Goal: Task Accomplishment & Management: Manage account settings

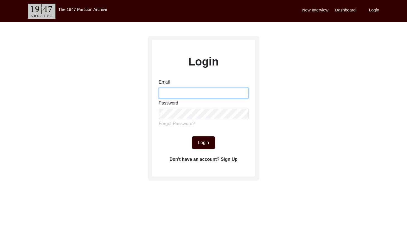
click at [201, 93] on input "Email" at bounding box center [204, 93] width 90 height 11
type input "[EMAIL_ADDRESS][DOMAIN_NAME]"
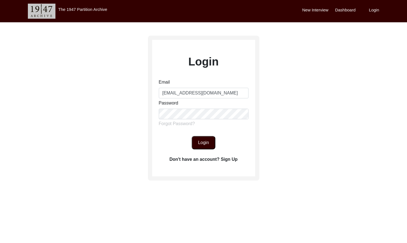
click at [198, 144] on button "Login" at bounding box center [204, 142] width 24 height 13
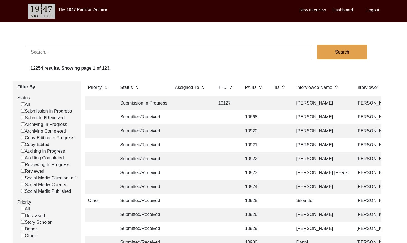
click at [23, 118] on input "Submitted/Received" at bounding box center [23, 118] width 4 height 4
checkbox input "false"
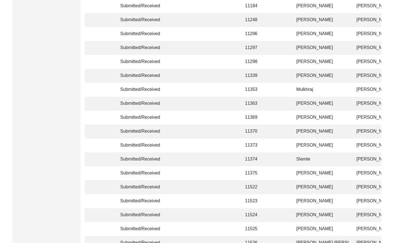
scroll to position [1315, 0]
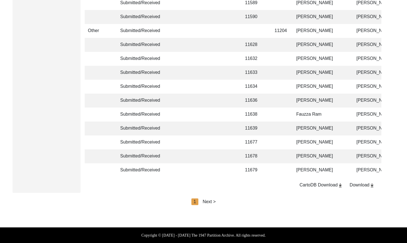
click at [210, 202] on div "Next >" at bounding box center [209, 201] width 13 height 7
click at [211, 202] on div "< Previous 2 Next >" at bounding box center [203, 201] width 50 height 7
click at [216, 202] on div "Next >" at bounding box center [221, 201] width 13 height 7
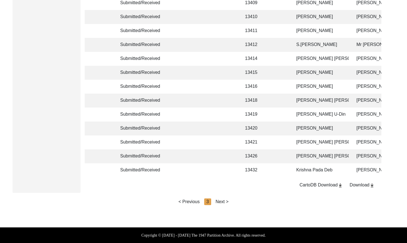
drag, startPoint x: 223, startPoint y: 202, endPoint x: 237, endPoint y: 200, distance: 13.4
click at [223, 202] on div "Next >" at bounding box center [221, 201] width 13 height 7
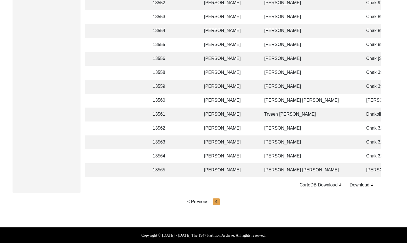
scroll to position [0, 92]
click at [263, 109] on td "Trveen [PERSON_NAME]" at bounding box center [309, 114] width 97 height 14
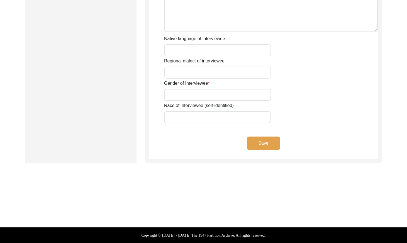
type input "Sardar"
type input "[PERSON_NAME]"
type input "-"
type input "[PERSON_NAME]"
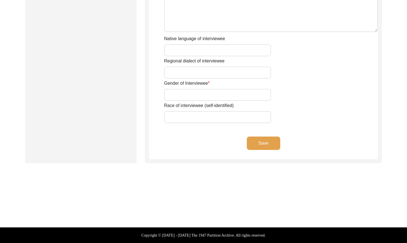
type input "-"
type input "[DATE]"
type input "90"
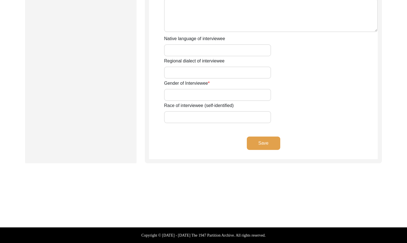
type input "[DEMOGRAPHIC_DATA]"
type input "-"
type textarea "-"
type input "Punjabi"
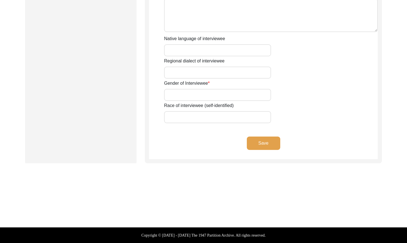
type input "Pothwari Punjabi"
type input "[DEMOGRAPHIC_DATA]"
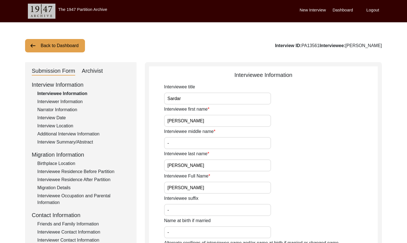
drag, startPoint x: 307, startPoint y: 45, endPoint x: 289, endPoint y: 47, distance: 17.7
click at [289, 47] on div "Interview ID: PA13561 Interviewee: [PERSON_NAME]" at bounding box center [328, 45] width 107 height 7
copy div "PA13561"
drag, startPoint x: 383, startPoint y: 46, endPoint x: 337, endPoint y: 48, distance: 46.5
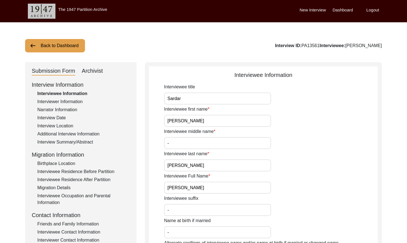
copy div "[PERSON_NAME]"
drag, startPoint x: 61, startPoint y: 118, endPoint x: 65, endPoint y: 117, distance: 4.4
click at [61, 118] on div "Interview Date" at bounding box center [83, 117] width 92 height 7
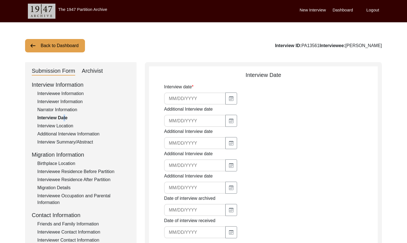
type input "[DATE]"
click at [206, 97] on input "[DATE]" at bounding box center [195, 98] width 62 height 12
drag, startPoint x: 59, startPoint y: 94, endPoint x: 112, endPoint y: 90, distance: 52.7
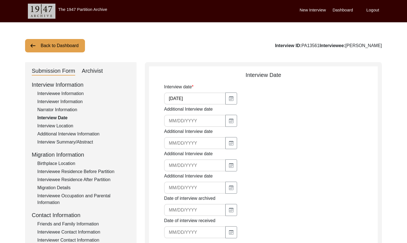
click at [59, 94] on div "Interviewee Information" at bounding box center [83, 93] width 92 height 7
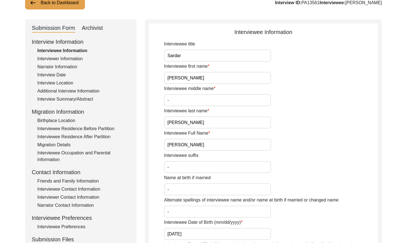
scroll to position [41, 0]
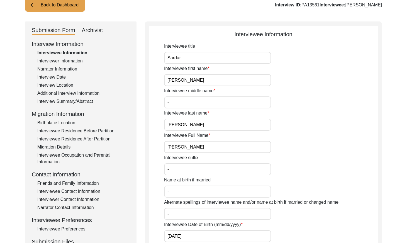
click at [57, 60] on div "Interviewer Information" at bounding box center [83, 61] width 92 height 7
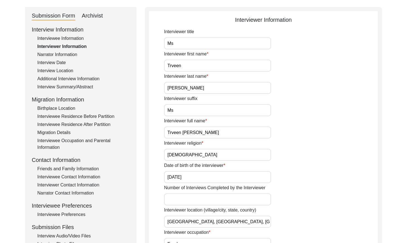
scroll to position [50, 0]
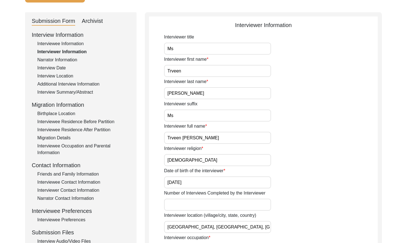
click at [62, 60] on div "Narrator Information" at bounding box center [83, 60] width 92 height 7
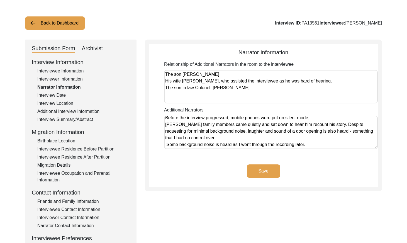
scroll to position [21, 0]
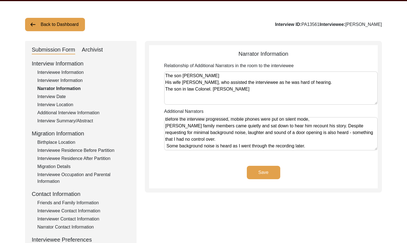
click at [63, 97] on div "Interview Date" at bounding box center [83, 96] width 92 height 7
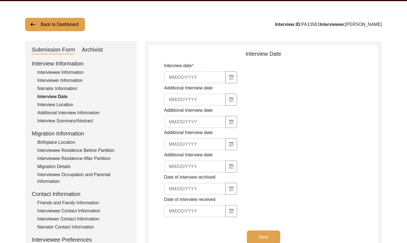
type input "[DATE]"
click at [59, 105] on div "Interview Location" at bounding box center [83, 104] width 92 height 7
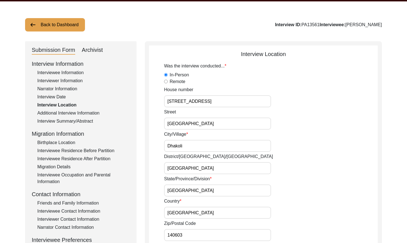
scroll to position [0, 0]
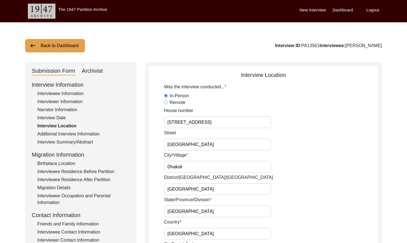
click at [85, 131] on div "Additional Interview Information" at bounding box center [83, 134] width 92 height 7
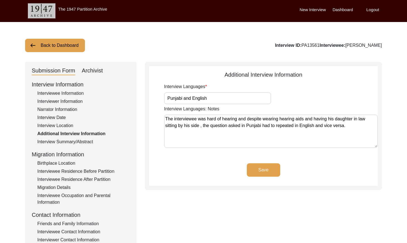
scroll to position [3, 0]
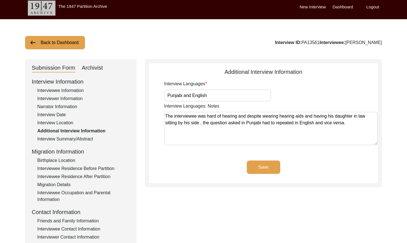
click at [87, 137] on div "Interview Summary/Abstract" at bounding box center [83, 139] width 92 height 7
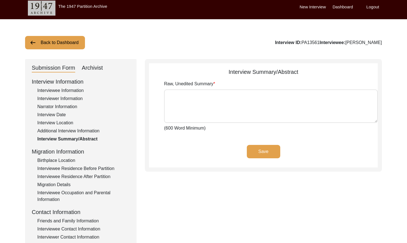
type textarea "[PERSON_NAME] was born on [DEMOGRAPHIC_DATA], in [GEOGRAPHIC_DATA]. His father …"
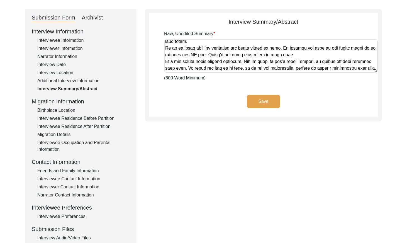
scroll to position [57, 0]
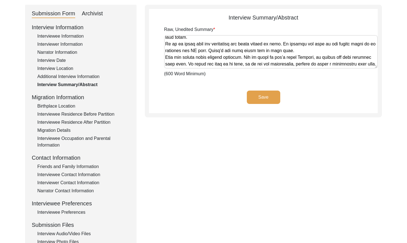
click at [58, 108] on div "Birthplace Location" at bounding box center [83, 106] width 92 height 7
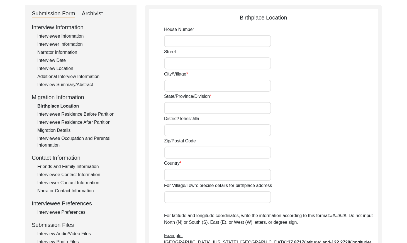
type input "Bhauri Mohalla"
type input "Rawalpindi"
type input "United [GEOGRAPHIC_DATA]"
type input "Rawalpindi"
type input "46000"
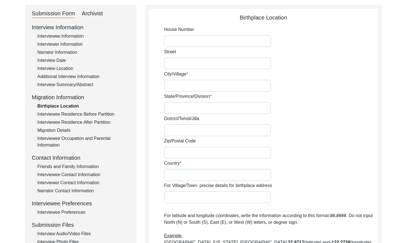
type input "Undivided [GEOGRAPHIC_DATA]"
type input "Bhauri Mohalla, [GEOGRAPHIC_DATA], Undivided [GEOGRAPHIC_DATA]"
type input "Rawalpindi, [GEOGRAPHIC_DATA], Undivided [GEOGRAPHIC_DATA]"
type input "33.61500"
type input "73.05516"
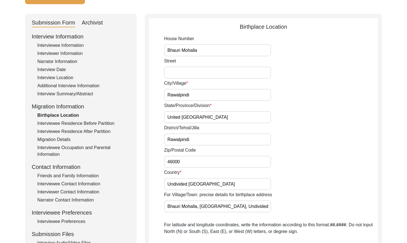
scroll to position [56, 0]
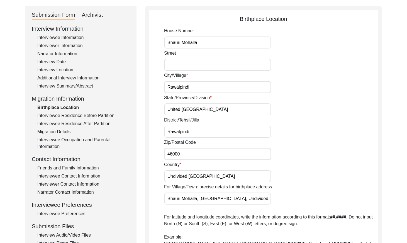
click at [94, 116] on div "Interviewee Residence Before Partition" at bounding box center [83, 115] width 92 height 7
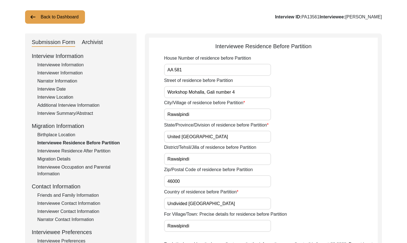
scroll to position [24, 0]
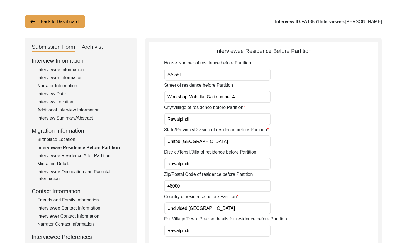
click at [85, 154] on div "Interviewee Residence After Partition" at bounding box center [83, 155] width 92 height 7
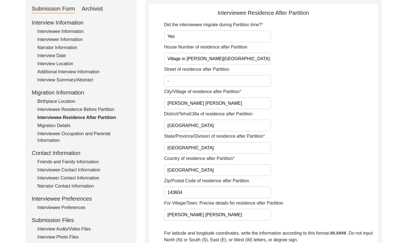
scroll to position [59, 0]
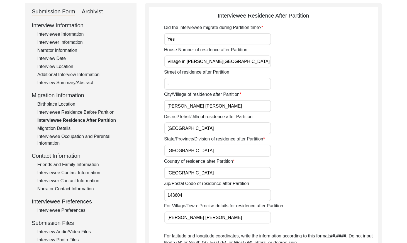
click at [60, 130] on div "Migration Details" at bounding box center [83, 128] width 92 height 7
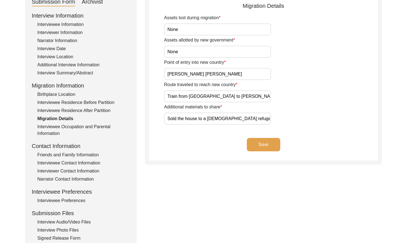
scroll to position [71, 0]
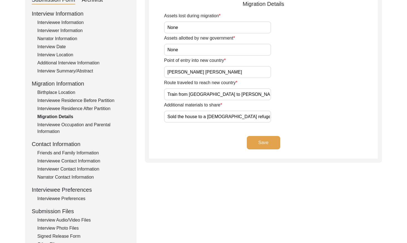
click at [88, 123] on div "Interviewee Occupation and Parental Information" at bounding box center [83, 127] width 92 height 13
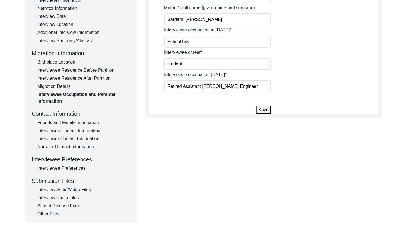
click at [81, 124] on div "Friends and Family Information" at bounding box center [83, 122] width 92 height 7
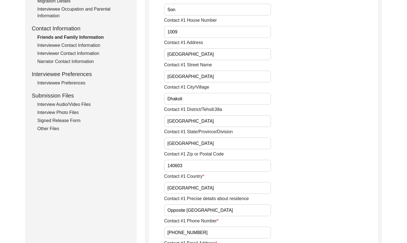
scroll to position [98, 0]
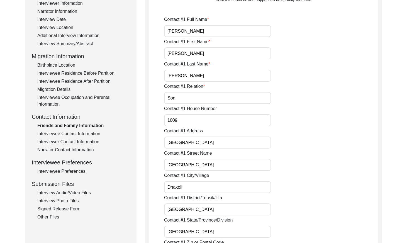
click at [74, 131] on div "Interviewee Contact Information" at bounding box center [83, 133] width 92 height 7
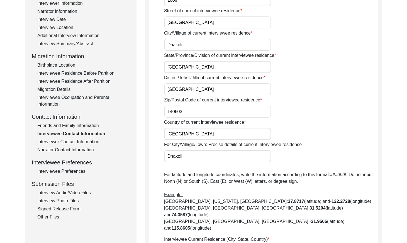
click at [87, 144] on div "Interviewer Contact Information" at bounding box center [83, 141] width 92 height 7
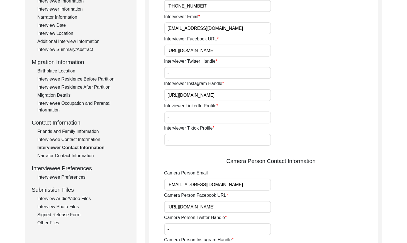
scroll to position [82, 0]
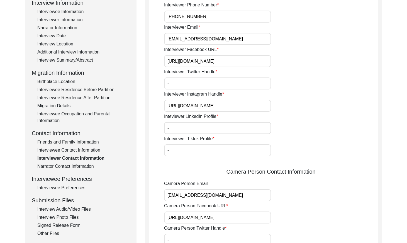
drag, startPoint x: 76, startPoint y: 166, endPoint x: 79, endPoint y: 164, distance: 3.6
click at [76, 166] on div "Narrator Contact Information" at bounding box center [83, 166] width 92 height 7
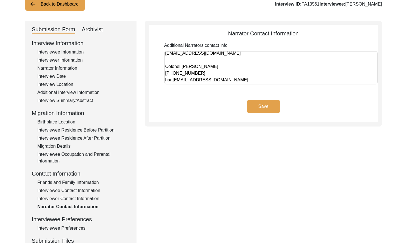
scroll to position [108, 0]
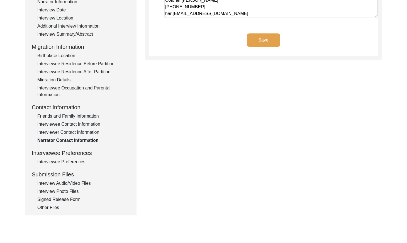
click at [60, 162] on div "Interviewee Preferences" at bounding box center [83, 161] width 92 height 7
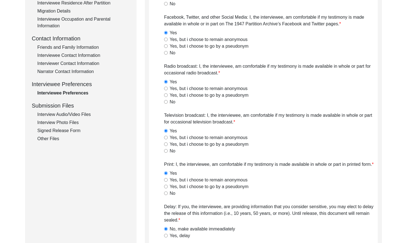
scroll to position [149, 0]
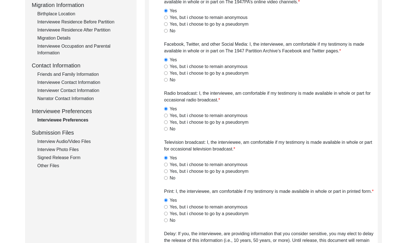
click at [77, 139] on div "Interview Audio/Video Files" at bounding box center [83, 141] width 92 height 7
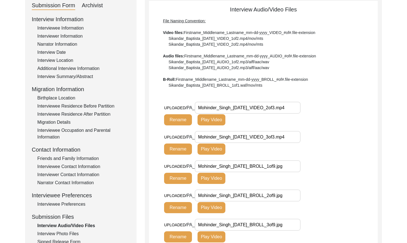
scroll to position [67, 0]
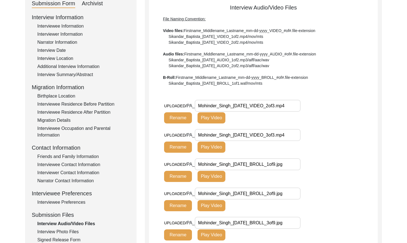
click at [209, 121] on button "Play Video" at bounding box center [211, 117] width 28 height 11
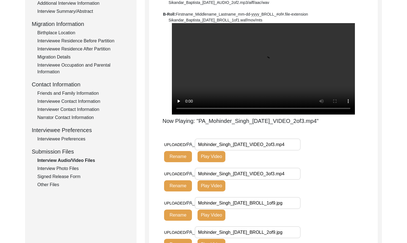
scroll to position [132, 0]
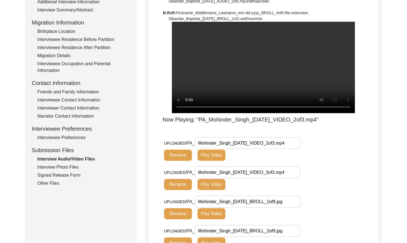
click at [216, 190] on button "Play Video" at bounding box center [211, 184] width 28 height 11
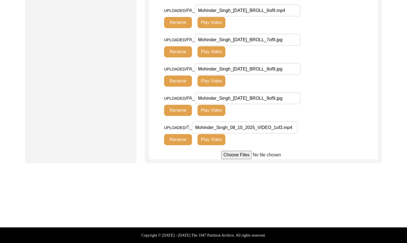
click at [210, 137] on button "Play Video" at bounding box center [211, 139] width 28 height 11
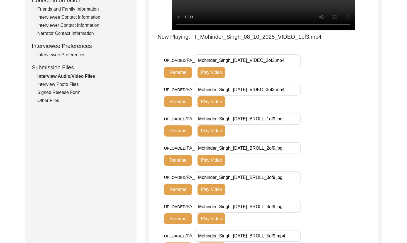
scroll to position [222, 0]
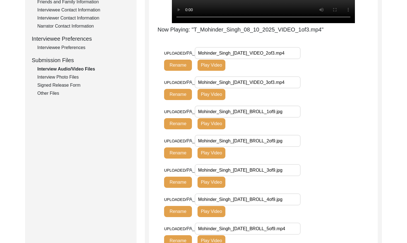
click at [210, 129] on button "Play Video" at bounding box center [211, 123] width 28 height 11
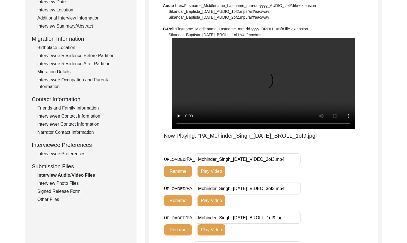
scroll to position [117, 0]
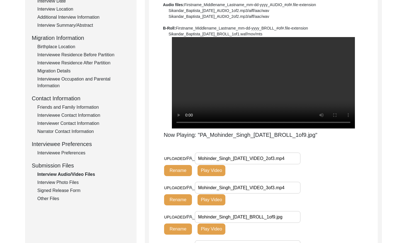
drag, startPoint x: 64, startPoint y: 183, endPoint x: 92, endPoint y: 179, distance: 28.3
click at [64, 183] on div "Interview Photo Files" at bounding box center [83, 182] width 92 height 7
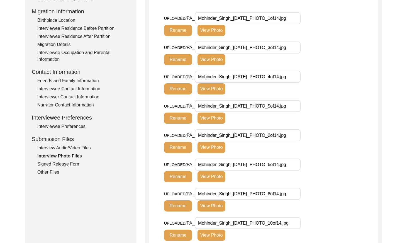
scroll to position [144, 0]
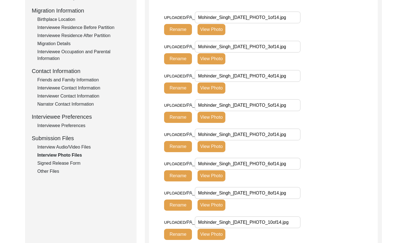
click at [70, 147] on div "Interview Audio/Video Files" at bounding box center [83, 147] width 92 height 7
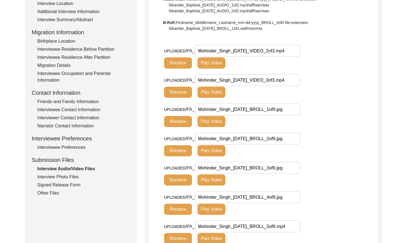
scroll to position [114, 0]
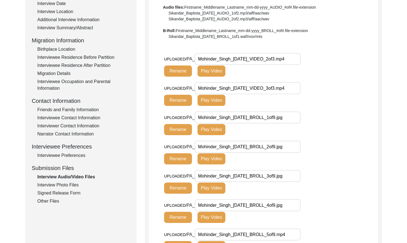
click at [291, 117] on input "Mohinder_Singh_[DATE]_BROLL_1of9.jpg" at bounding box center [248, 117] width 106 height 12
type input "Mohinder_Singh_[DATE]_BROLL_1of9.mp4"
click at [179, 132] on button "Rename" at bounding box center [178, 129] width 28 height 11
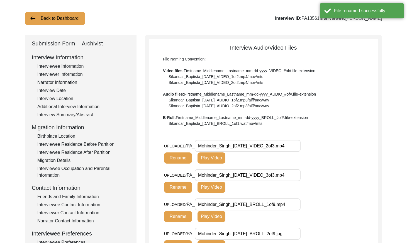
scroll to position [21, 0]
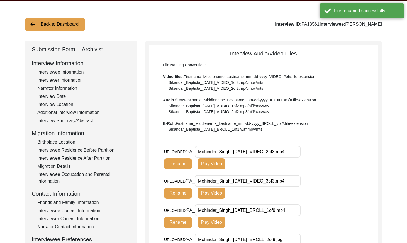
click at [212, 222] on button "Play Video" at bounding box center [211, 222] width 28 height 11
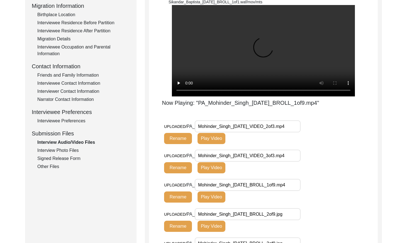
scroll to position [158, 0]
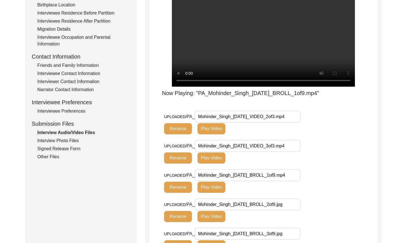
click at [295, 175] on input "Mohinder_Singh_[DATE]_BROLL_1of9.mp4" at bounding box center [248, 175] width 106 height 12
type input "Mohinder_Singh_[DATE]_BROLL_1of9.jpg"
click at [185, 188] on button "Rename" at bounding box center [178, 186] width 28 height 11
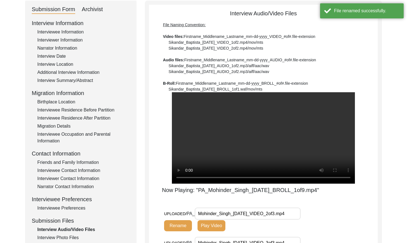
scroll to position [106, 0]
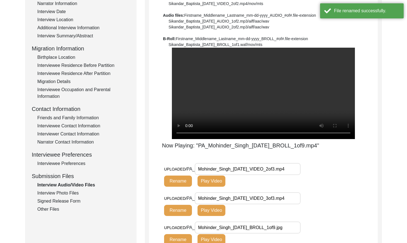
click at [73, 193] on div "Interview Photo Files" at bounding box center [83, 193] width 92 height 7
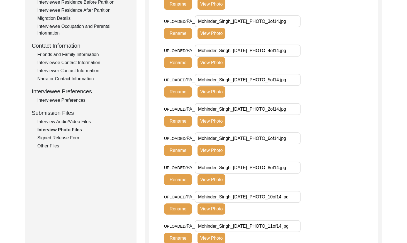
scroll to position [148, 0]
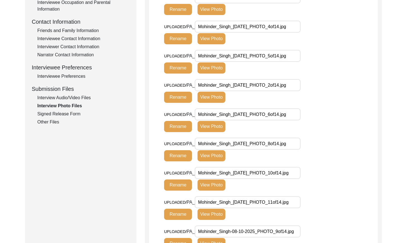
drag, startPoint x: 69, startPoint y: 113, endPoint x: 90, endPoint y: 112, distance: 21.5
click at [69, 113] on div "Signed Release Form" at bounding box center [83, 114] width 92 height 7
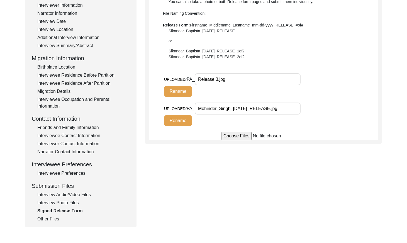
scroll to position [110, 0]
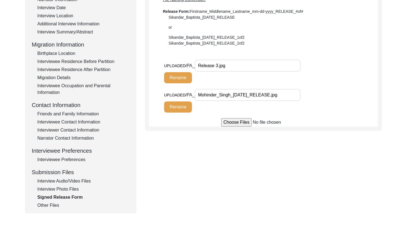
click at [55, 202] on div "Other Files" at bounding box center [83, 205] width 92 height 7
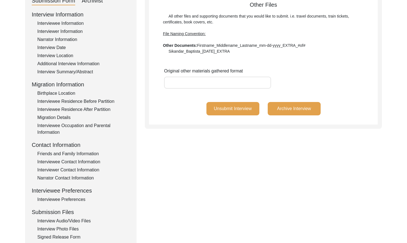
scroll to position [0, 0]
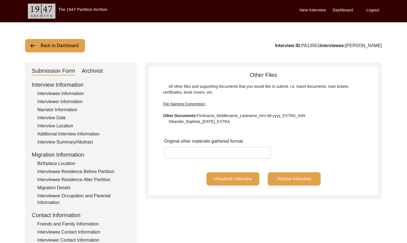
click at [65, 100] on div "Interviewer Information" at bounding box center [83, 101] width 92 height 7
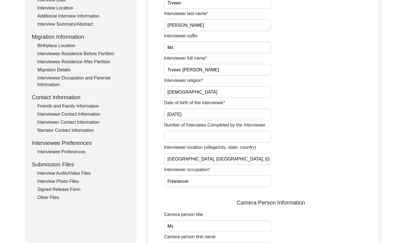
scroll to position [129, 0]
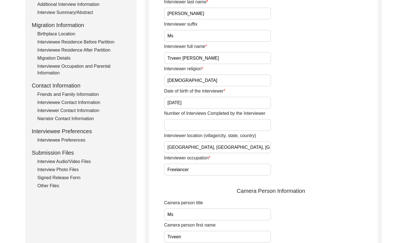
click at [64, 111] on div "Interviewer Contact Information" at bounding box center [83, 110] width 92 height 7
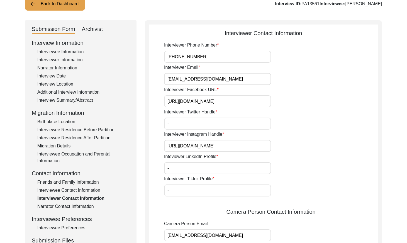
scroll to position [41, 0]
click at [216, 77] on input "[EMAIL_ADDRESS][DOMAIN_NAME]" at bounding box center [217, 79] width 107 height 12
click at [217, 77] on input "[EMAIL_ADDRESS][DOMAIN_NAME]" at bounding box center [217, 79] width 107 height 12
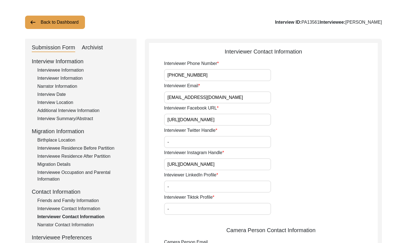
scroll to position [20, 0]
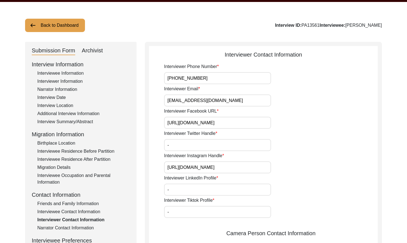
drag, startPoint x: 386, startPoint y: 3, endPoint x: 337, endPoint y: 26, distance: 53.8
click at [337, 26] on div "Back to Dashboard Interview ID: PA13561 Interviewee: [PERSON_NAME] Submission F…" at bounding box center [203, 240] width 407 height 476
copy div "[PERSON_NAME]"
click at [44, 22] on button "Back to Dashboard" at bounding box center [55, 25] width 60 height 13
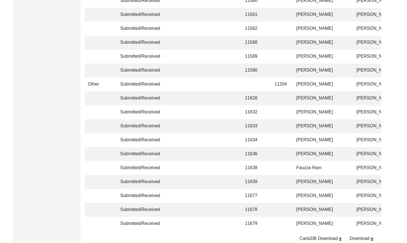
scroll to position [1315, 0]
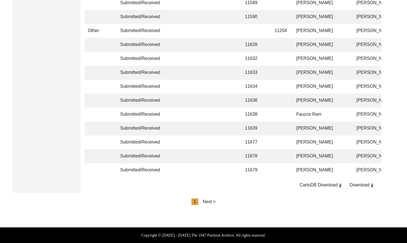
click at [210, 199] on div "Next >" at bounding box center [209, 201] width 13 height 7
click at [212, 200] on div "< Previous 2 Next >" at bounding box center [203, 201] width 50 height 7
click at [225, 201] on div "Next >" at bounding box center [221, 201] width 13 height 7
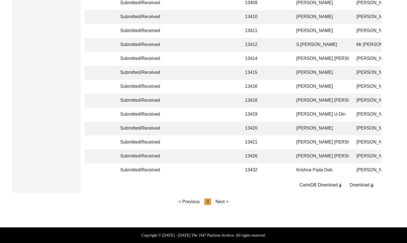
click at [225, 201] on div "Next >" at bounding box center [221, 201] width 13 height 7
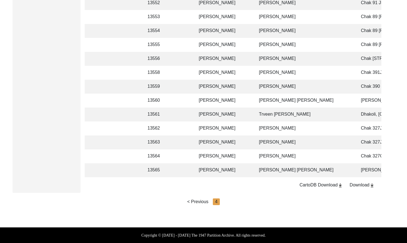
scroll to position [0, 98]
click at [281, 153] on td "[PERSON_NAME]" at bounding box center [303, 156] width 97 height 14
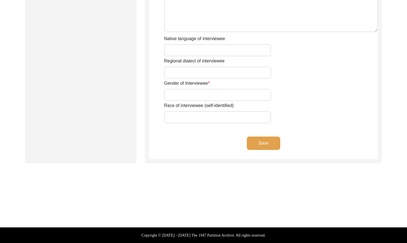
scroll to position [389, 0]
type input "Mr"
type input "[DEMOGRAPHIC_DATA]"
type input "Bashir"
type input "N/A"
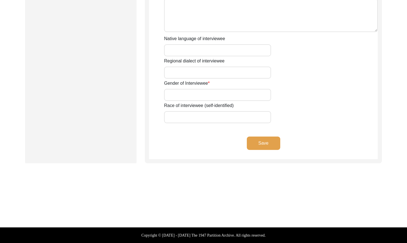
type input "[PERSON_NAME]"
type input "N/A"
type input "[PERSON_NAME]"
type input "1934"
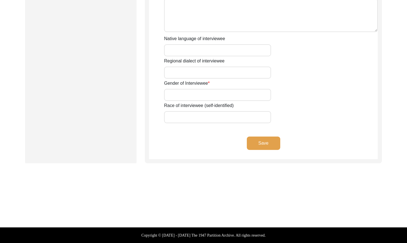
type input "1934"
type input "91 Years"
type input "[DEMOGRAPHIC_DATA]"
type input "N/A"
type textarea "N/A"
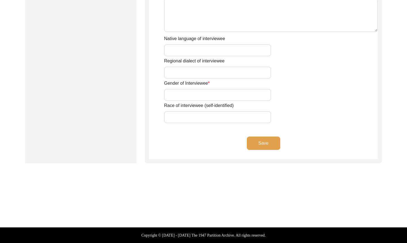
type input "Punjabi"
type input "Malwai"
type input "[DEMOGRAPHIC_DATA]"
type input "Araein"
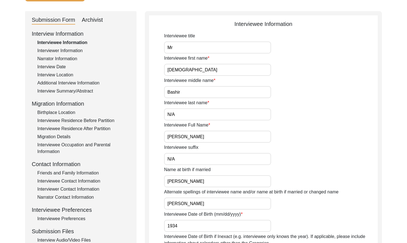
scroll to position [0, 0]
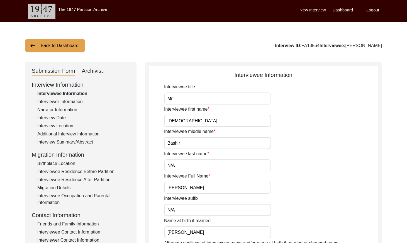
click at [211, 186] on input "[PERSON_NAME]" at bounding box center [217, 187] width 107 height 12
click at [62, 100] on div "Interviewer Information" at bounding box center [83, 101] width 92 height 7
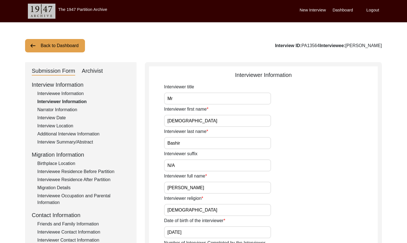
click at [48, 92] on div "Interviewee Information" at bounding box center [83, 93] width 92 height 7
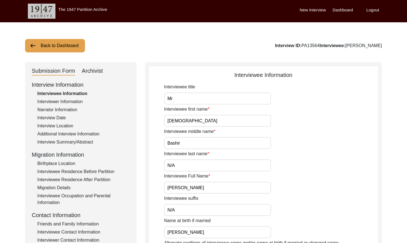
click at [60, 100] on div "Interviewer Information" at bounding box center [83, 101] width 92 height 7
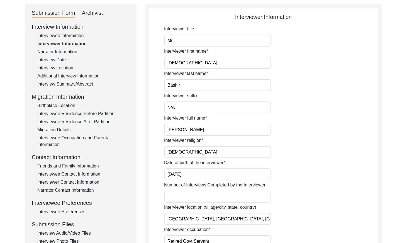
scroll to position [30, 0]
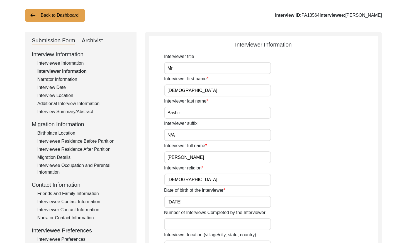
click at [58, 64] on div "Interviewee Information" at bounding box center [83, 63] width 92 height 7
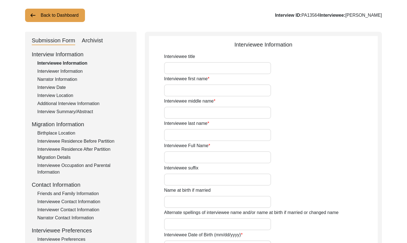
type input "Mr"
type input "[DEMOGRAPHIC_DATA]"
type input "Bashir"
type input "N/A"
type input "[PERSON_NAME]"
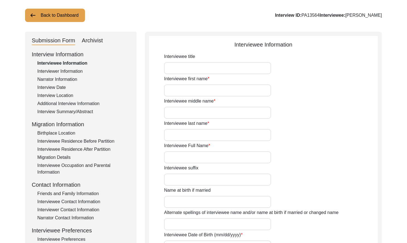
type input "N/A"
type input "[PERSON_NAME]"
type input "1934"
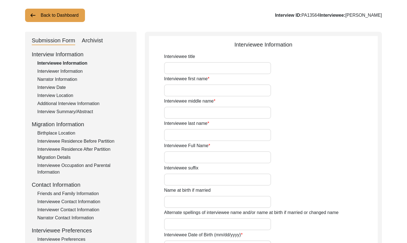
type input "91 Years"
type input "[DEMOGRAPHIC_DATA]"
type input "N/A"
type textarea "N/A"
type input "Punjabi"
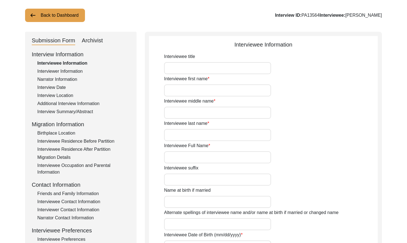
type input "Malwai"
type input "[DEMOGRAPHIC_DATA]"
type input "Araein"
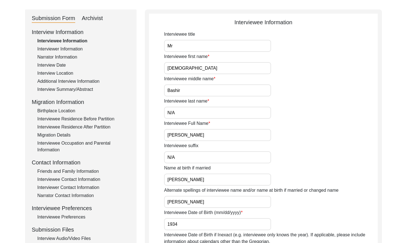
scroll to position [33, 0]
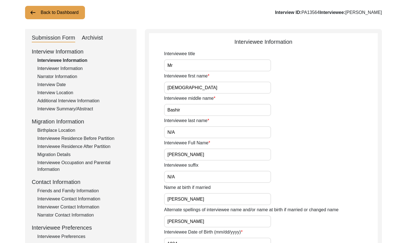
click at [63, 69] on div "Interviewer Information" at bounding box center [83, 68] width 92 height 7
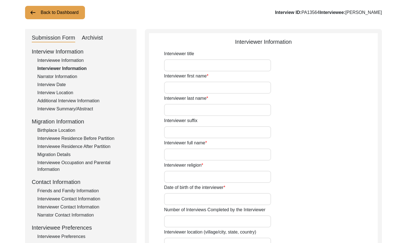
type input "Mr"
type input "[DEMOGRAPHIC_DATA]"
type input "Bashir"
type input "N/A"
type input "[PERSON_NAME]"
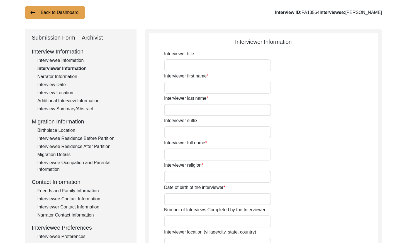
type input "[DEMOGRAPHIC_DATA]"
type input "[DATE]"
type input "[GEOGRAPHIC_DATA], [GEOGRAPHIC_DATA], [GEOGRAPHIC_DATA]"
type input "Retired Govt Servant"
type input "Mr"
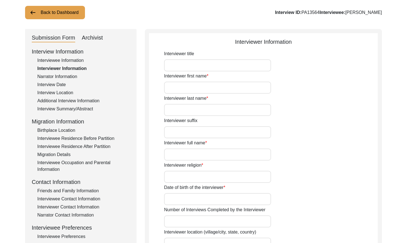
type input "[DEMOGRAPHIC_DATA]"
type input "[PERSON_NAME]"
type input "N/A"
type input "[PERSON_NAME]"
type textarea "A graduate in the subjects of education and [DEMOGRAPHIC_DATA] history."
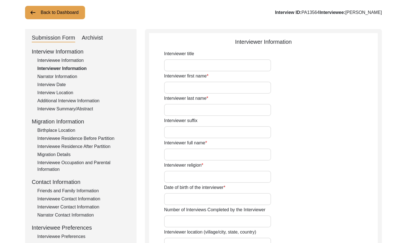
type input "Punjabi"
type input "Malwai"
type textarea "N/A"
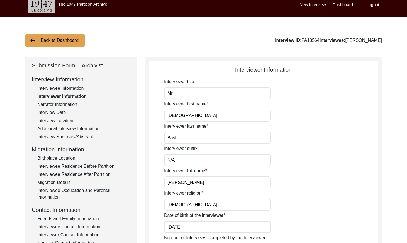
scroll to position [0, 0]
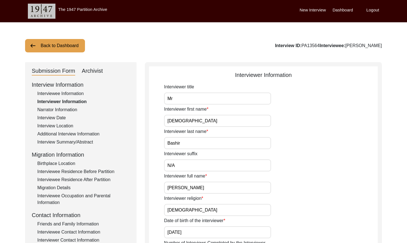
click at [60, 92] on div "Interviewee Information" at bounding box center [83, 93] width 92 height 7
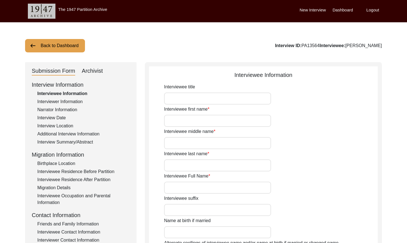
type input "Mr"
type input "[DEMOGRAPHIC_DATA]"
type input "Bashir"
type input "N/A"
type input "[PERSON_NAME]"
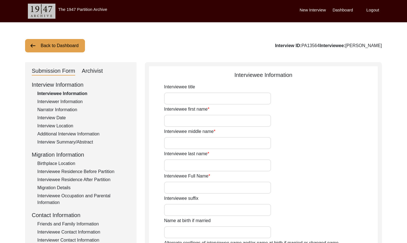
type input "N/A"
type input "[PERSON_NAME]"
type input "1934"
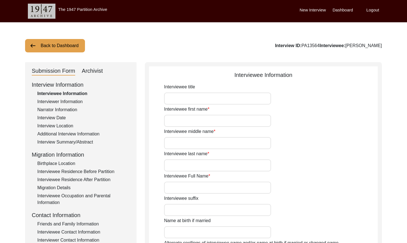
type input "91 Years"
type input "[DEMOGRAPHIC_DATA]"
type input "N/A"
type textarea "N/A"
type input "Punjabi"
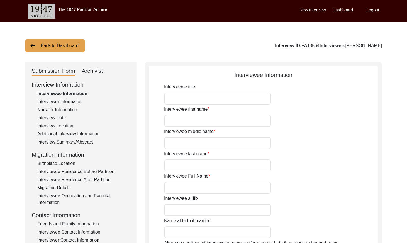
type input "Malwai"
type input "[DEMOGRAPHIC_DATA]"
type input "Araein"
drag, startPoint x: 72, startPoint y: 101, endPoint x: 136, endPoint y: 111, distance: 64.8
click at [72, 101] on div "Interviewer Information" at bounding box center [83, 101] width 92 height 7
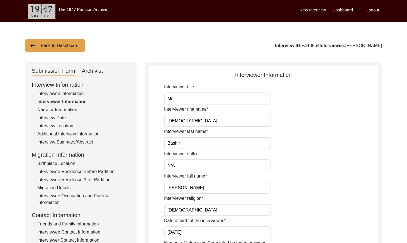
drag, startPoint x: 69, startPoint y: 91, endPoint x: 103, endPoint y: 105, distance: 36.5
click at [69, 91] on div "Interviewee Information" at bounding box center [83, 93] width 92 height 7
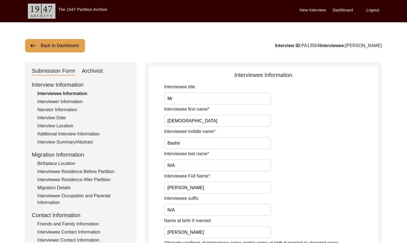
click at [53, 45] on button "Back to Dashboard" at bounding box center [55, 45] width 60 height 13
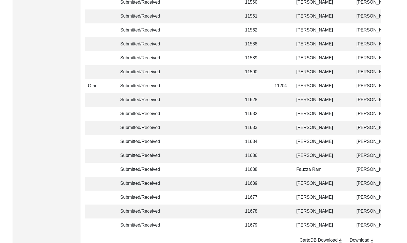
scroll to position [1315, 0]
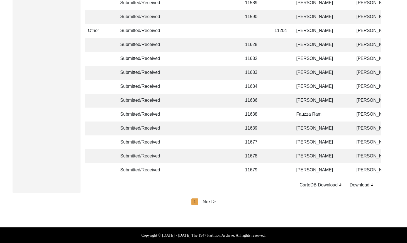
click at [212, 203] on div "Next >" at bounding box center [209, 201] width 13 height 7
click at [212, 201] on div "< Previous 2 Next >" at bounding box center [203, 201] width 50 height 7
click at [220, 201] on div "Next >" at bounding box center [221, 201] width 13 height 7
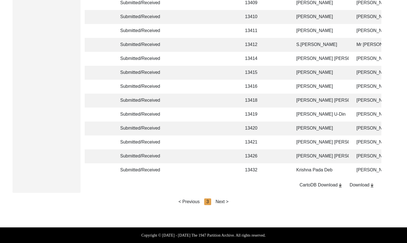
click at [221, 201] on div "Next >" at bounding box center [221, 201] width 13 height 7
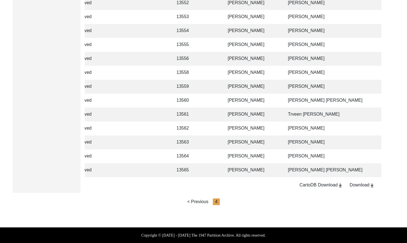
scroll to position [0, 72]
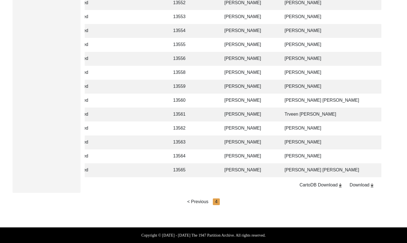
click at [271, 126] on td "[PERSON_NAME]" at bounding box center [249, 128] width 56 height 14
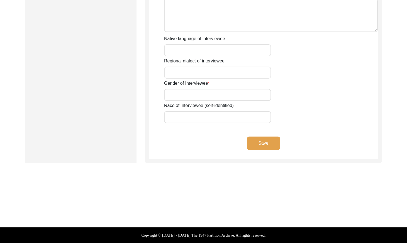
type input "Mr"
type input "[DEMOGRAPHIC_DATA]"
type input "[PERSON_NAME]"
type input "N/A"
type input "[PERSON_NAME]"
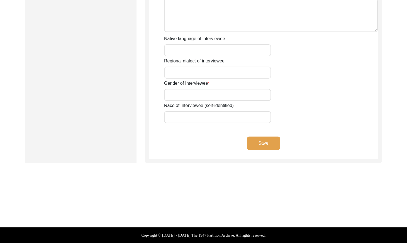
type input "N/A"
type input "[PERSON_NAME]"
type input "1935"
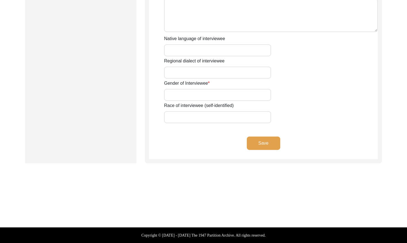
type input "90 Years"
type input "[DEMOGRAPHIC_DATA]"
type input "N/A"
type textarea "N/A"
type input "Punjabi"
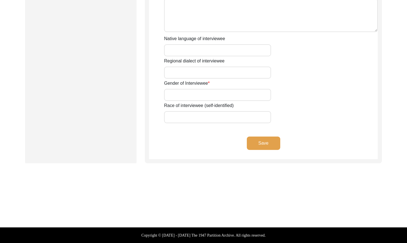
type input "Malwai"
type input "[DEMOGRAPHIC_DATA]"
type input "Araein"
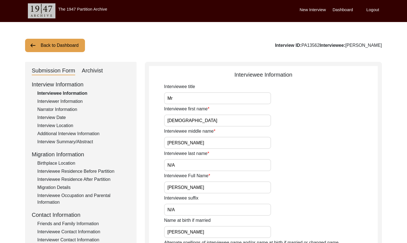
scroll to position [0, 0]
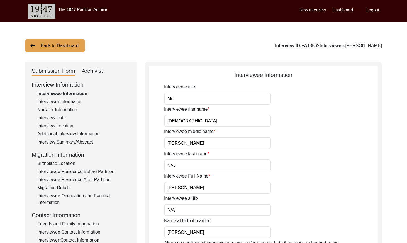
drag, startPoint x: 58, startPoint y: 100, endPoint x: 107, endPoint y: 104, distance: 48.9
click at [58, 100] on div "Interviewer Information" at bounding box center [83, 101] width 92 height 7
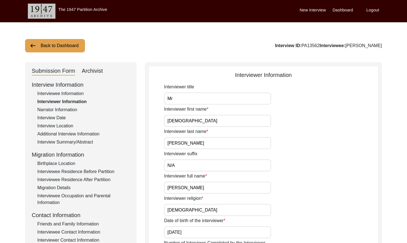
drag, startPoint x: 69, startPoint y: 107, endPoint x: 72, endPoint y: 107, distance: 3.6
click at [69, 107] on div "Narrator Information" at bounding box center [83, 109] width 92 height 7
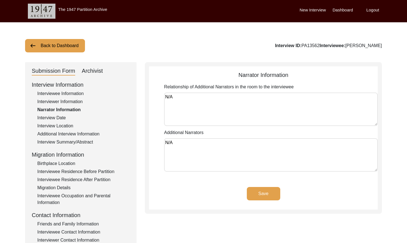
click at [57, 116] on div "Interview Date" at bounding box center [83, 117] width 92 height 7
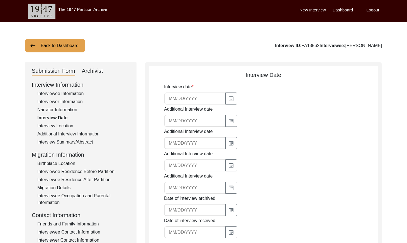
type input "[DATE]"
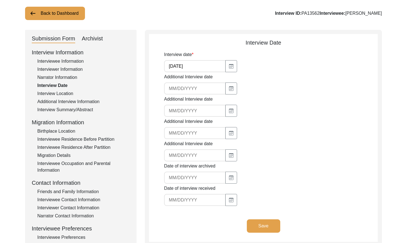
scroll to position [32, 0]
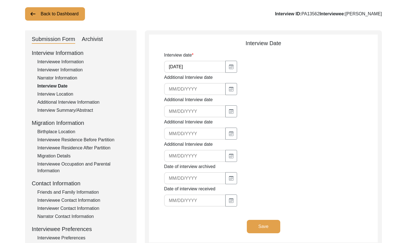
click at [65, 94] on div "Interview Location" at bounding box center [83, 94] width 92 height 7
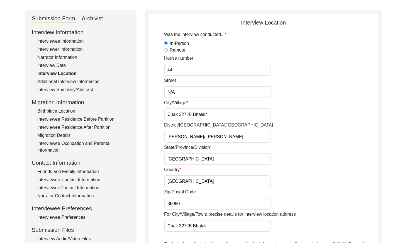
scroll to position [31, 0]
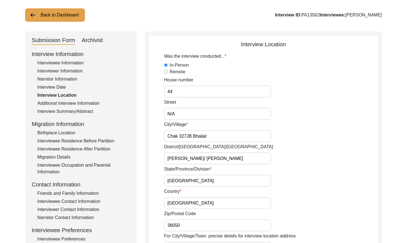
click at [79, 102] on div "Additional Interview Information" at bounding box center [83, 103] width 92 height 7
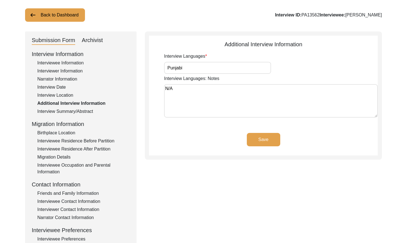
click at [74, 110] on div "Interview Summary/Abstract" at bounding box center [83, 111] width 92 height 7
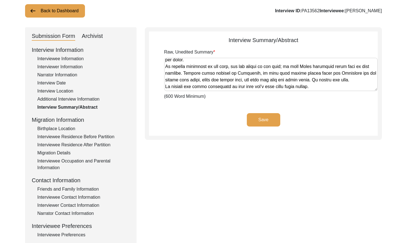
scroll to position [450, 0]
click at [60, 126] on div "Birthplace Location" at bounding box center [83, 128] width 92 height 7
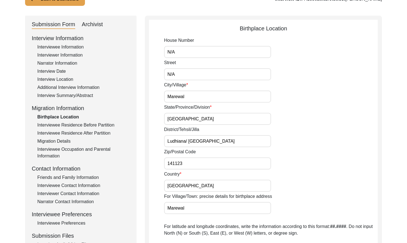
scroll to position [46, 0]
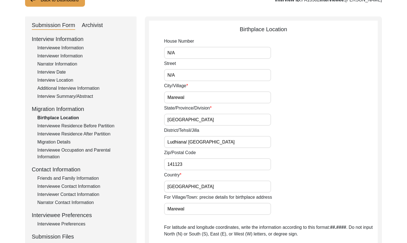
click at [93, 122] on div "Interviewee Residence Before Partition" at bounding box center [83, 125] width 92 height 7
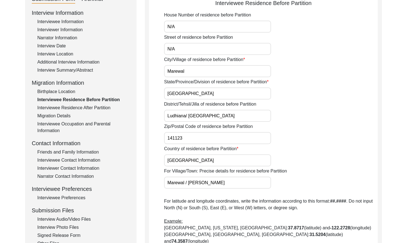
scroll to position [68, 0]
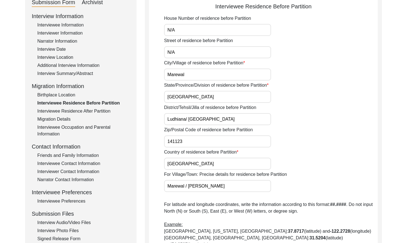
drag, startPoint x: 111, startPoint y: 113, endPoint x: 104, endPoint y: 112, distance: 7.8
click at [109, 112] on div "Interviewee Residence After Partition" at bounding box center [83, 111] width 92 height 7
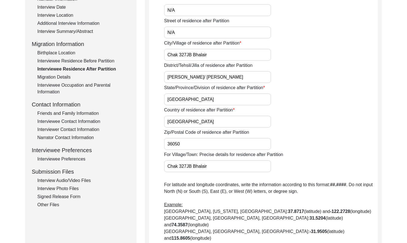
scroll to position [103, 0]
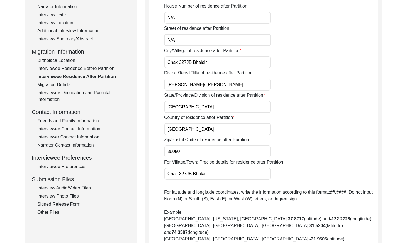
click at [65, 85] on div "Migration Details" at bounding box center [83, 84] width 92 height 7
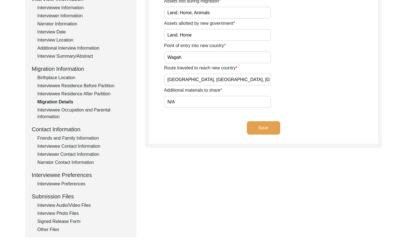
scroll to position [89, 0]
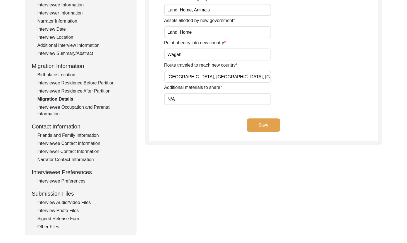
click at [103, 104] on div "Interviewee Occupation and Parental Information" at bounding box center [83, 110] width 92 height 13
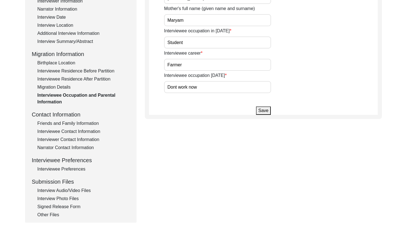
scroll to position [101, 0]
click at [62, 122] on div "Friends and Family Information" at bounding box center [83, 122] width 92 height 7
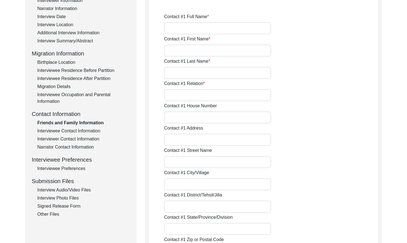
type input "[PERSON_NAME]"
type input "[DEMOGRAPHIC_DATA]"
type input "Aleem"
type input "Son"
type input "44"
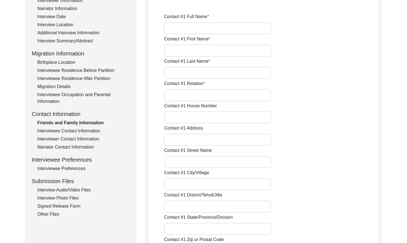
type input "Chak 327JB"
type input "N/A"
type input "Chak 327JB Bhulair"
type input "[PERSON_NAME]/ [PERSON_NAME]"
type input "[GEOGRAPHIC_DATA]"
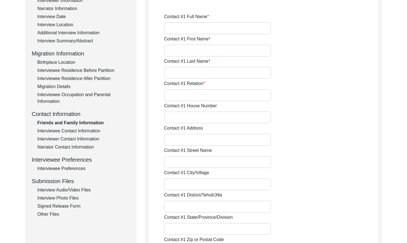
type input "36050"
type input "[GEOGRAPHIC_DATA]"
type input "Chak 327JB"
type input "0314-7040327"
type input "N/A"
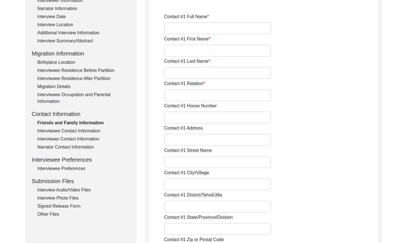
type input "N/A"
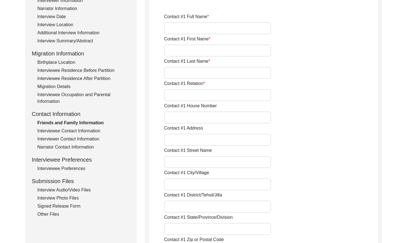
type input "[PERSON_NAME]"
type input "Rehman"
type input "Grand son"
type input "44"
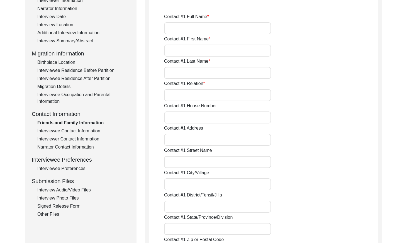
type input "Chak 327JB"
type input "N/A"
type input "Chak 327JB"
type input "[PERSON_NAME]/ [PERSON_NAME]"
type input "[GEOGRAPHIC_DATA]"
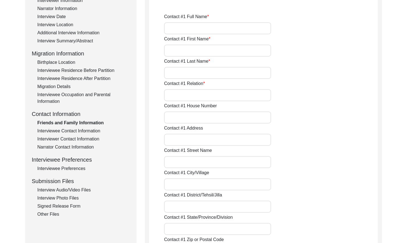
type input "36050"
type input "[GEOGRAPHIC_DATA]"
type input "Chak 327JB"
type input "0311-7361767"
type input "N/A"
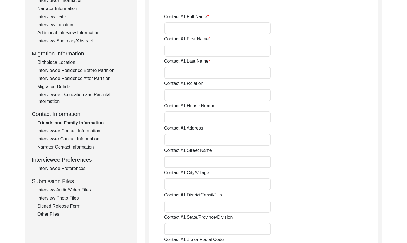
type input "N/A"
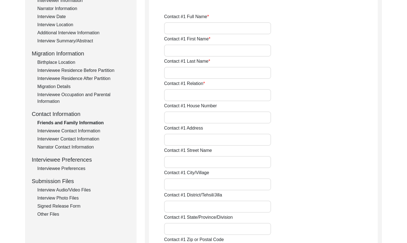
type input "N/A"
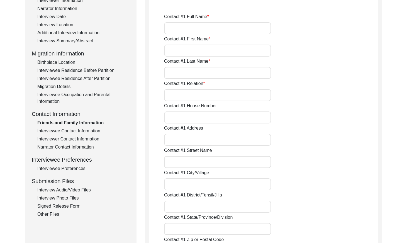
type input "N/A"
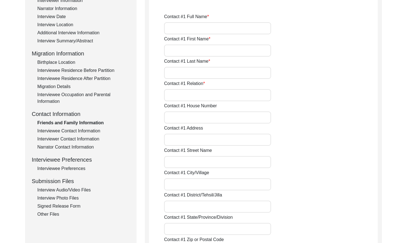
type input "N/A"
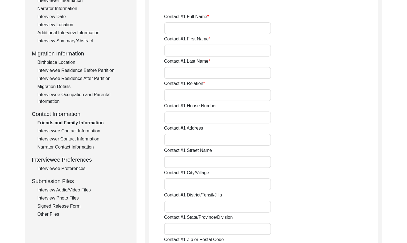
type input "N/A"
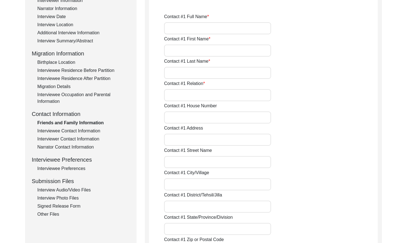
type input "N/A"
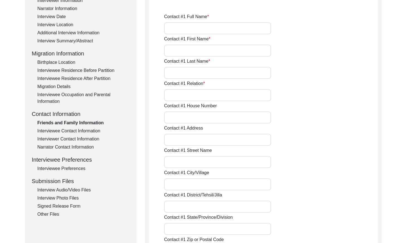
type input "N/A"
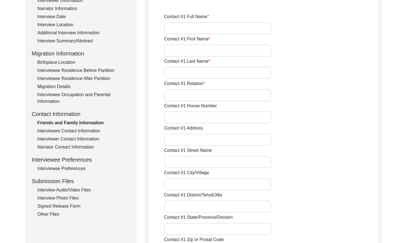
type input "N/A"
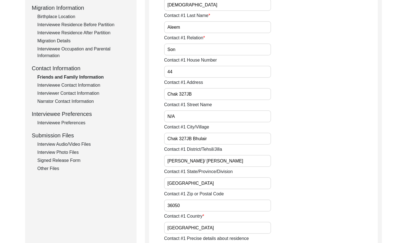
scroll to position [120, 0]
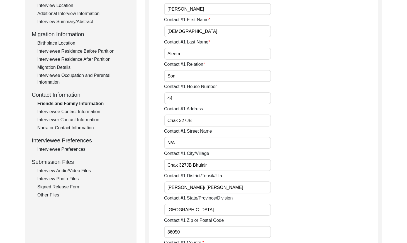
click at [82, 112] on div "Interviewee Contact Information" at bounding box center [83, 111] width 92 height 7
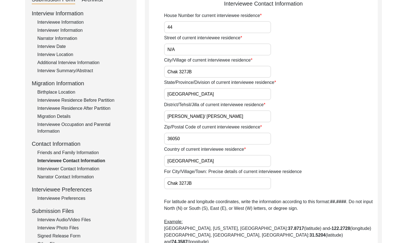
scroll to position [72, 0]
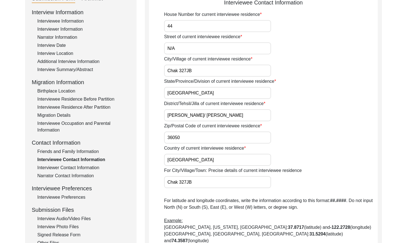
click at [86, 165] on div "Interviewer Contact Information" at bounding box center [83, 167] width 92 height 7
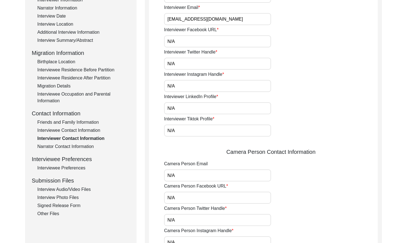
scroll to position [97, 0]
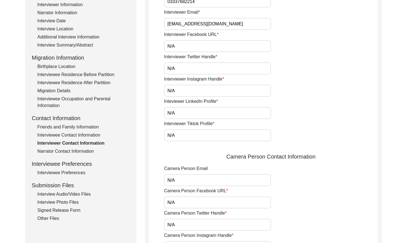
click at [82, 154] on div "Narrator Contact Information" at bounding box center [83, 151] width 92 height 7
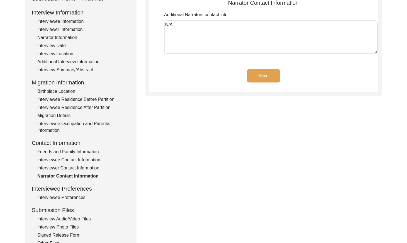
scroll to position [89, 0]
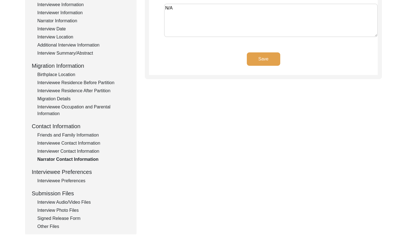
click at [80, 179] on div "Interviewee Preferences" at bounding box center [83, 180] width 92 height 7
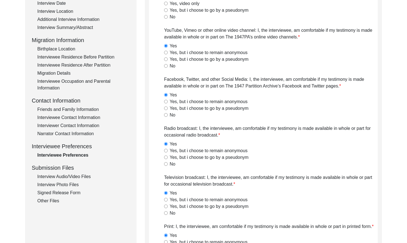
scroll to position [127, 0]
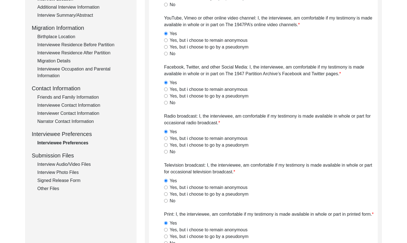
click at [81, 162] on div "Interview Audio/Video Files" at bounding box center [83, 164] width 92 height 7
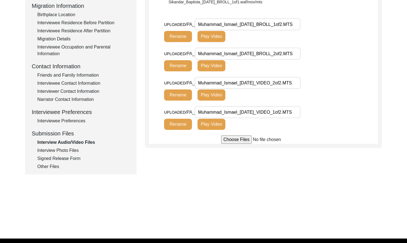
scroll to position [160, 0]
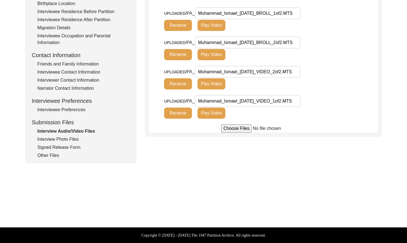
click at [53, 138] on div "Interview Photo Files" at bounding box center [83, 139] width 92 height 7
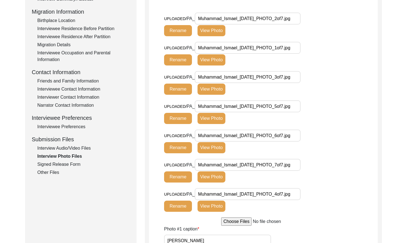
scroll to position [144, 0]
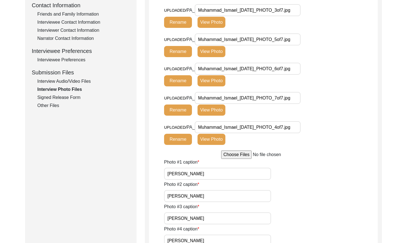
click at [78, 98] on div "Signed Release Form" at bounding box center [83, 97] width 92 height 7
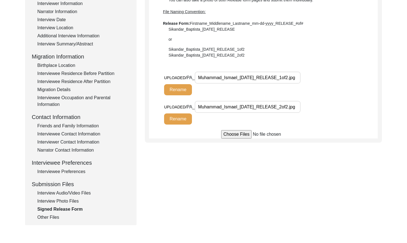
scroll to position [103, 0]
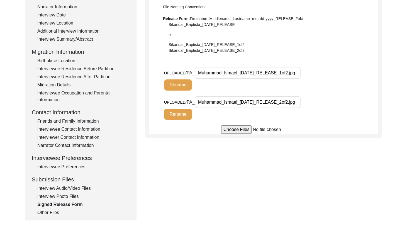
drag, startPoint x: 53, startPoint y: 212, endPoint x: 80, endPoint y: 205, distance: 27.6
click at [54, 212] on div "Other Files" at bounding box center [83, 212] width 92 height 7
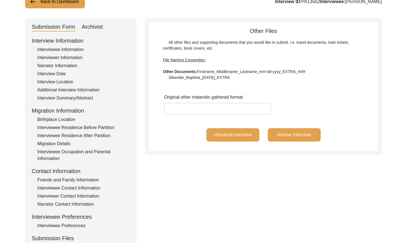
scroll to position [39, 0]
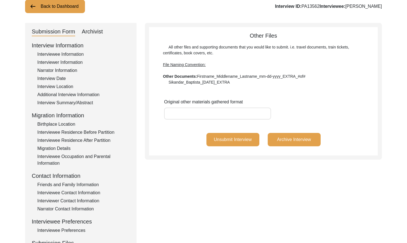
drag, startPoint x: 312, startPoint y: 6, endPoint x: 298, endPoint y: 7, distance: 14.2
click at [298, 7] on div "Interview ID: PA13562 Interviewee: [PERSON_NAME]" at bounding box center [328, 6] width 107 height 7
copy div "PA13562"
drag, startPoint x: 63, startPoint y: 4, endPoint x: 64, endPoint y: 8, distance: 3.8
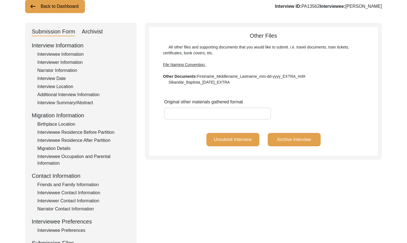
click at [63, 5] on button "Back to Dashboard" at bounding box center [55, 6] width 60 height 13
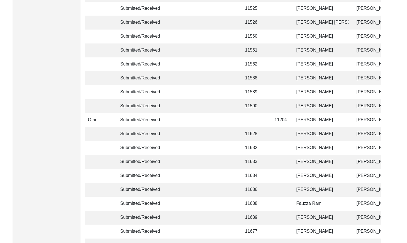
scroll to position [1315, 0]
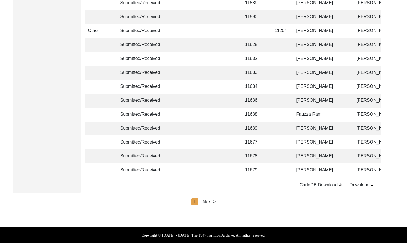
click at [212, 199] on div "Next >" at bounding box center [209, 201] width 13 height 7
click at [220, 200] on div "Next >" at bounding box center [221, 201] width 13 height 7
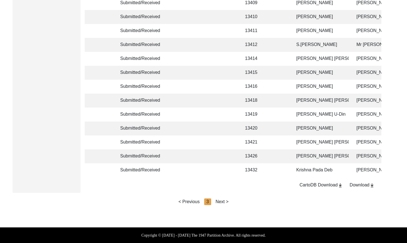
click at [222, 201] on div "Next >" at bounding box center [221, 201] width 13 height 7
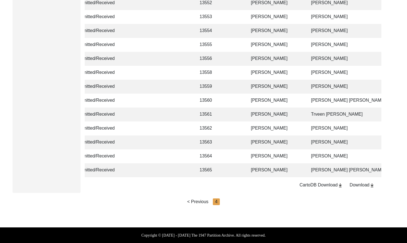
scroll to position [0, 58]
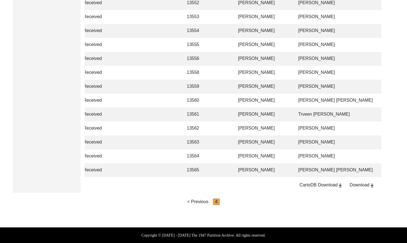
click at [296, 136] on td "[PERSON_NAME]" at bounding box center [343, 142] width 97 height 14
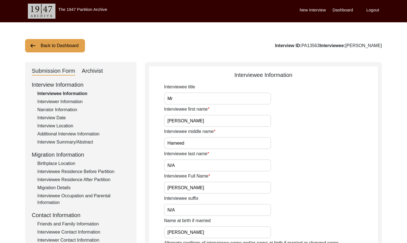
drag, startPoint x: 74, startPoint y: 100, endPoint x: 87, endPoint y: 103, distance: 13.6
click at [74, 100] on div "Interviewer Information" at bounding box center [83, 101] width 92 height 7
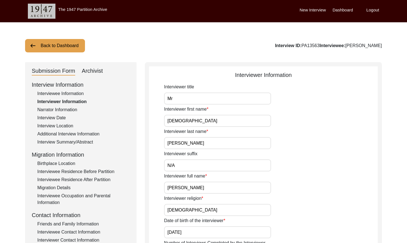
drag, startPoint x: 57, startPoint y: 109, endPoint x: 93, endPoint y: 108, distance: 36.5
click at [57, 109] on div "Narrator Information" at bounding box center [83, 109] width 92 height 7
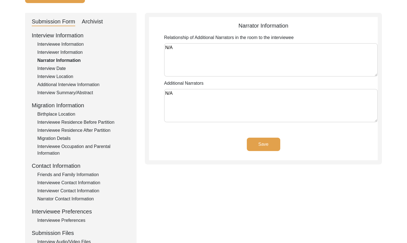
scroll to position [54, 0]
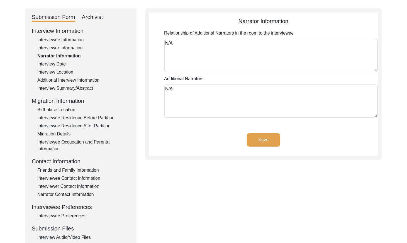
click at [57, 63] on div "Interview Date" at bounding box center [83, 64] width 92 height 7
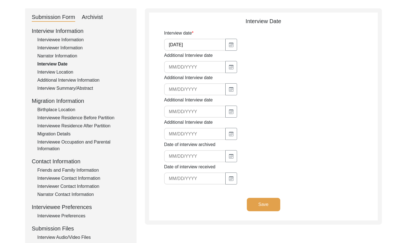
drag, startPoint x: 64, startPoint y: 72, endPoint x: 111, endPoint y: 77, distance: 46.8
click at [65, 72] on div "Interview Location" at bounding box center [83, 72] width 92 height 7
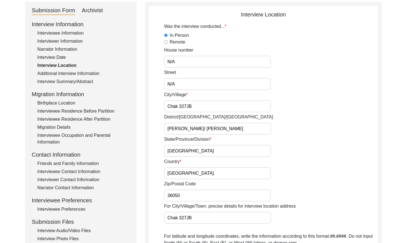
scroll to position [20, 0]
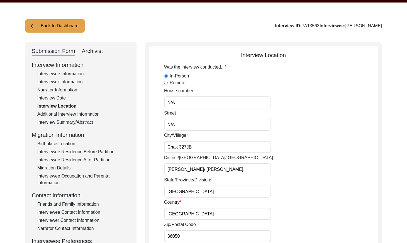
drag, startPoint x: 70, startPoint y: 112, endPoint x: 97, endPoint y: 113, distance: 26.5
click at [71, 111] on div "Additional Interview Information" at bounding box center [83, 114] width 92 height 7
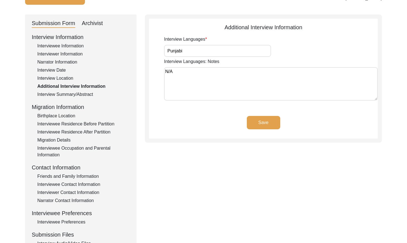
scroll to position [49, 0]
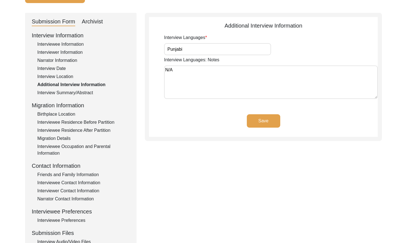
drag, startPoint x: 83, startPoint y: 98, endPoint x: 84, endPoint y: 92, distance: 6.7
click at [83, 98] on div "Interview Information Interviewee Information Interviewer Information Narrator …" at bounding box center [81, 150] width 98 height 238
click at [84, 92] on div "Interview Summary/Abstract" at bounding box center [83, 92] width 92 height 7
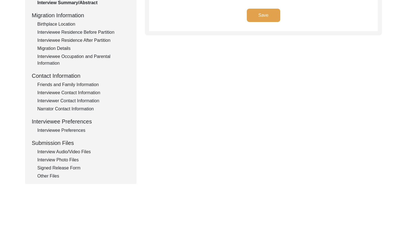
scroll to position [2, 0]
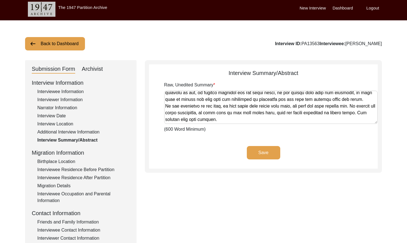
drag, startPoint x: 62, startPoint y: 159, endPoint x: 148, endPoint y: 145, distance: 86.9
click at [62, 159] on div "Birthplace Location" at bounding box center [83, 161] width 92 height 7
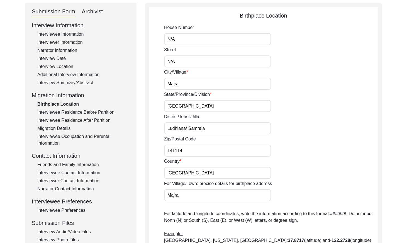
scroll to position [47, 0]
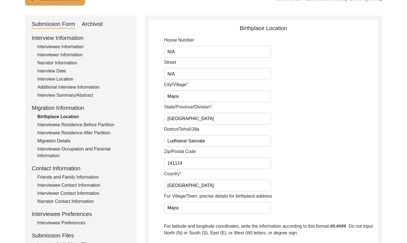
click at [86, 123] on div "Interviewee Residence Before Partition" at bounding box center [83, 124] width 92 height 7
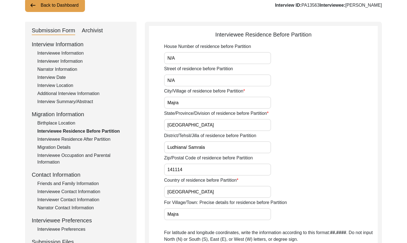
click at [102, 139] on div "Interviewee Residence After Partition" at bounding box center [83, 139] width 92 height 7
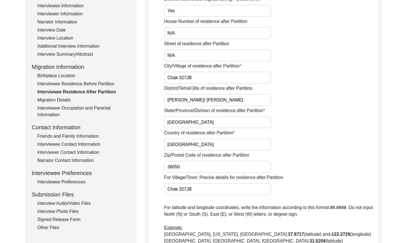
scroll to position [56, 0]
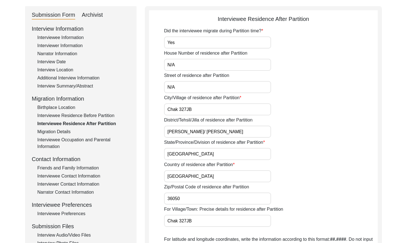
click at [65, 131] on div "Migration Details" at bounding box center [83, 131] width 92 height 7
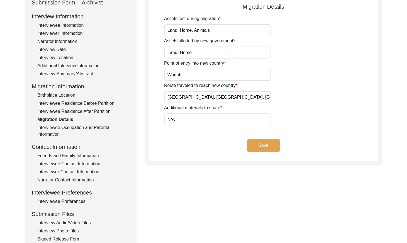
scroll to position [69, 0]
click at [94, 122] on div "Interview Information Interviewee Information Interviewer Information Narrator …" at bounding box center [81, 131] width 98 height 238
click at [100, 130] on div "Interviewee Occupation and Parental Information" at bounding box center [83, 130] width 92 height 13
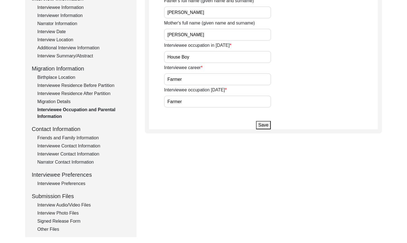
scroll to position [88, 0]
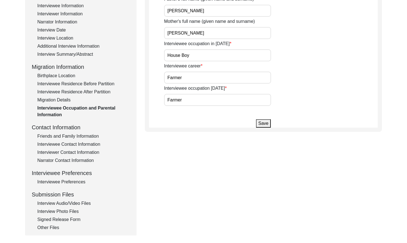
click at [57, 136] on div "Friends and Family Information" at bounding box center [83, 136] width 92 height 7
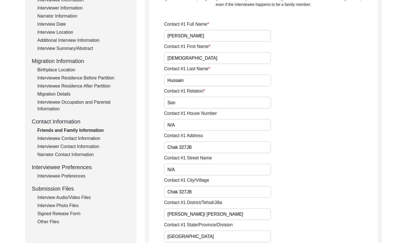
click at [87, 136] on div "Interviewee Contact Information" at bounding box center [83, 138] width 92 height 7
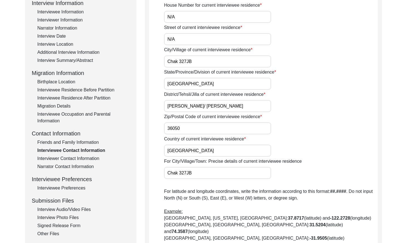
scroll to position [98, 0]
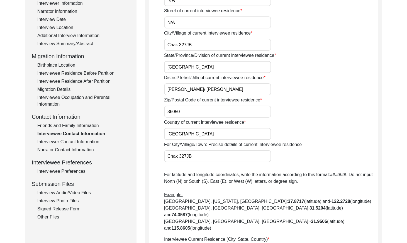
click at [76, 139] on div "Interviewer Contact Information" at bounding box center [83, 141] width 92 height 7
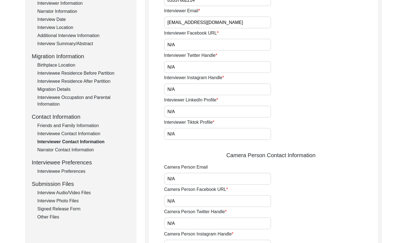
scroll to position [123, 0]
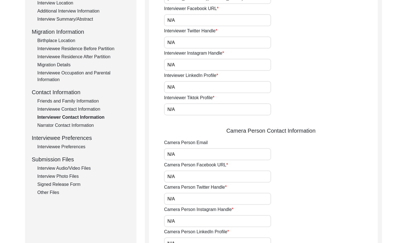
drag, startPoint x: 76, startPoint y: 125, endPoint x: 117, endPoint y: 132, distance: 41.7
click at [76, 125] on div "Narrator Contact Information" at bounding box center [83, 125] width 92 height 7
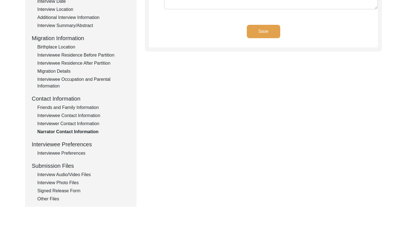
drag, startPoint x: 74, startPoint y: 151, endPoint x: 104, endPoint y: 150, distance: 29.2
click at [75, 151] on div "Interviewee Preferences" at bounding box center [83, 153] width 92 height 7
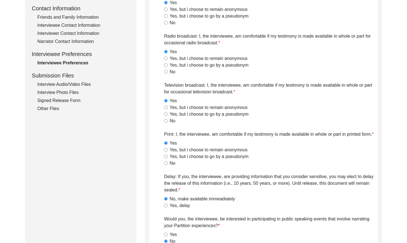
scroll to position [147, 0]
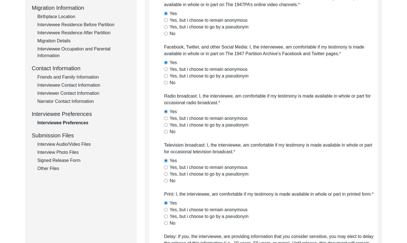
click at [86, 143] on div "Interview Audio/Video Files" at bounding box center [83, 144] width 92 height 7
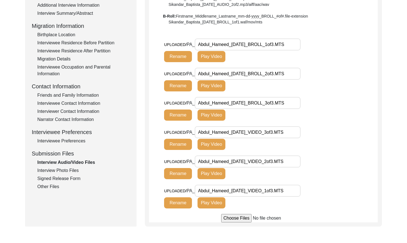
scroll to position [131, 0]
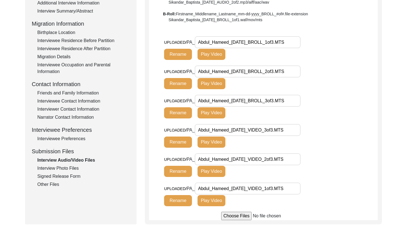
click at [76, 168] on div "Interview Photo Files" at bounding box center [83, 168] width 92 height 7
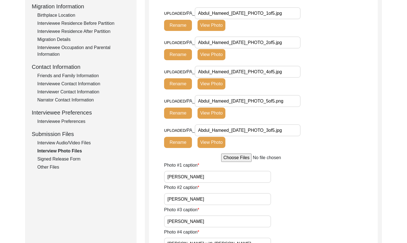
scroll to position [158, 0]
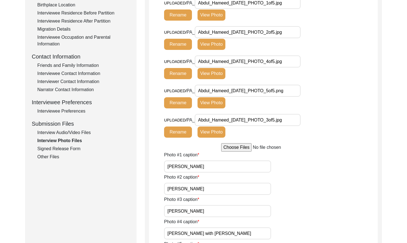
drag, startPoint x: 66, startPoint y: 146, endPoint x: 80, endPoint y: 147, distance: 14.8
click at [67, 146] on div "Signed Release Form" at bounding box center [83, 148] width 92 height 7
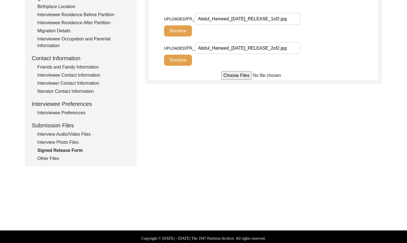
scroll to position [160, 0]
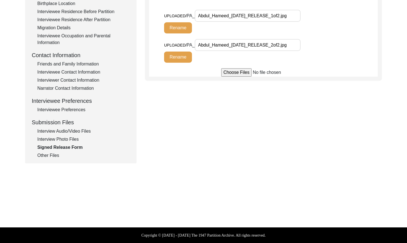
drag, startPoint x: 44, startPoint y: 156, endPoint x: 48, endPoint y: 154, distance: 4.5
click at [44, 156] on div "Other Files" at bounding box center [83, 155] width 92 height 7
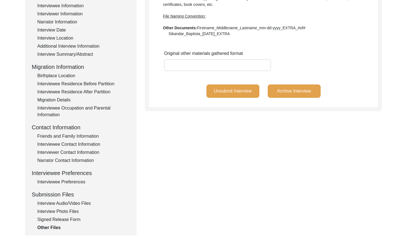
scroll to position [0, 0]
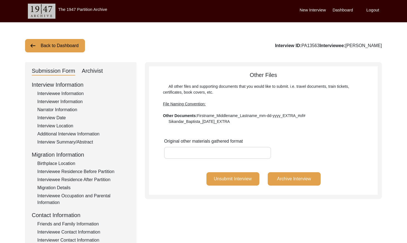
drag, startPoint x: 324, startPoint y: 46, endPoint x: 307, endPoint y: 46, distance: 17.0
click at [307, 46] on div "Interview ID: PA13563 Interviewee: [PERSON_NAME]" at bounding box center [328, 45] width 107 height 7
copy div "PA13563"
click at [57, 48] on button "Back to Dashboard" at bounding box center [55, 45] width 60 height 13
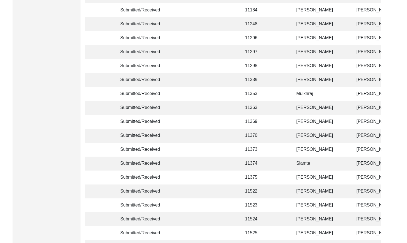
scroll to position [1302, 0]
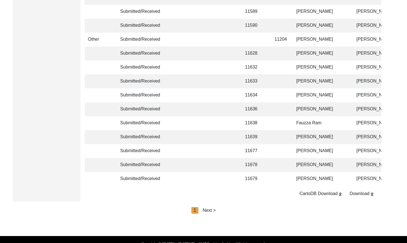
click at [213, 214] on div "Next >" at bounding box center [209, 210] width 13 height 7
drag, startPoint x: 221, startPoint y: 213, endPoint x: 226, endPoint y: 213, distance: 4.7
click at [222, 213] on div "Next >" at bounding box center [221, 210] width 13 height 7
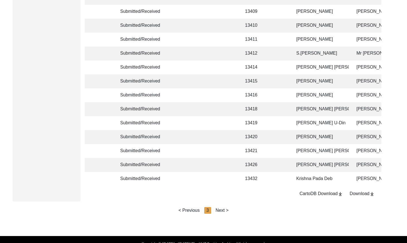
click at [227, 213] on div "Next >" at bounding box center [221, 210] width 13 height 7
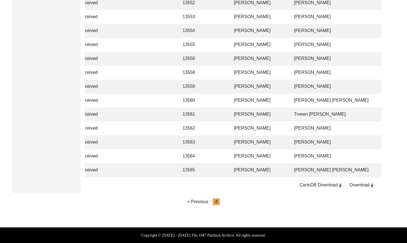
scroll to position [0, 69]
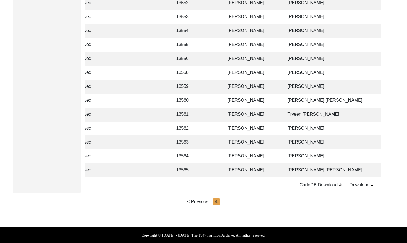
click at [236, 153] on td "[PERSON_NAME]" at bounding box center [252, 156] width 56 height 14
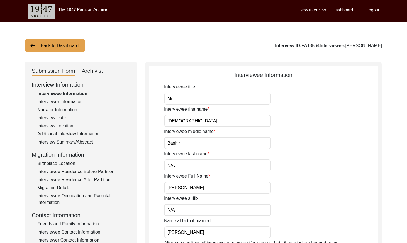
drag, startPoint x: 97, startPoint y: 68, endPoint x: 116, endPoint y: 77, distance: 21.3
click at [97, 68] on div "Archivist" at bounding box center [92, 71] width 21 height 9
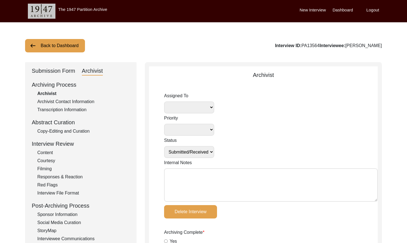
click at [200, 180] on textarea "Internal Notes" at bounding box center [271, 184] width 214 height 33
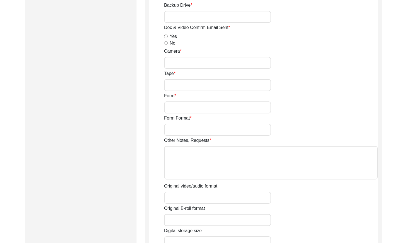
scroll to position [970, 0]
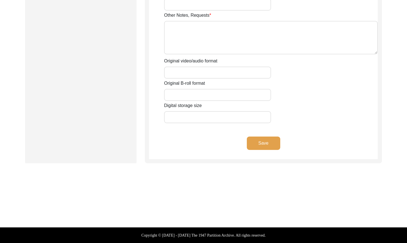
click at [263, 147] on button "Save" at bounding box center [263, 142] width 33 height 13
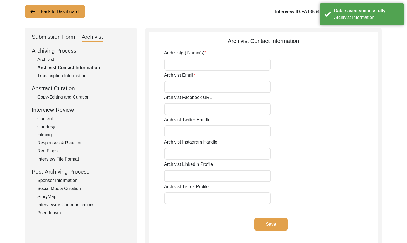
scroll to position [0, 0]
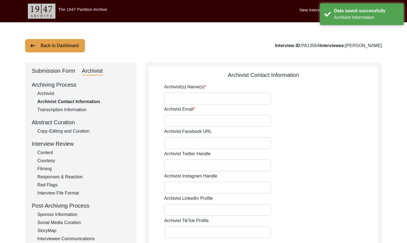
drag, startPoint x: 51, startPoint y: 69, endPoint x: 43, endPoint y: 77, distance: 11.2
click at [51, 69] on div "Submission Form" at bounding box center [53, 71] width 43 height 9
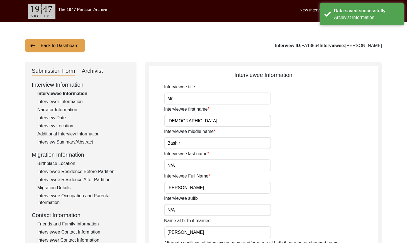
drag, startPoint x: 56, startPoint y: 115, endPoint x: 58, endPoint y: 116, distance: 3.2
click at [56, 114] on div "Interview Date" at bounding box center [83, 117] width 92 height 7
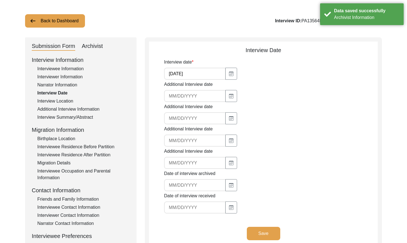
scroll to position [35, 0]
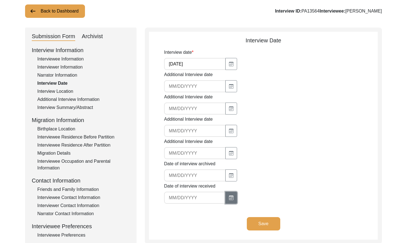
click at [225, 196] on button "button" at bounding box center [231, 198] width 12 height 12
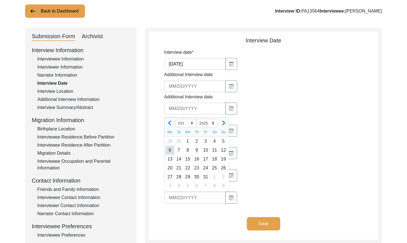
drag, startPoint x: 168, startPoint y: 150, endPoint x: 214, endPoint y: 169, distance: 50.2
click at [168, 150] on div "6" at bounding box center [169, 150] width 9 height 9
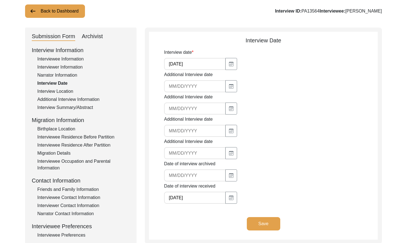
click at [268, 221] on button "Save" at bounding box center [263, 223] width 33 height 13
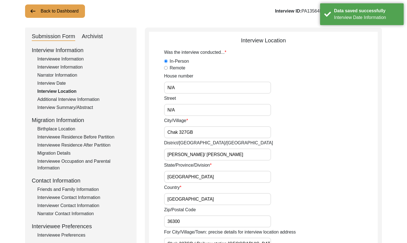
click at [96, 38] on div "Archivist" at bounding box center [92, 36] width 21 height 9
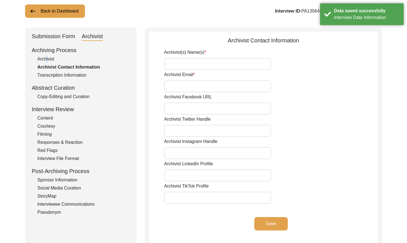
click at [45, 59] on div "Archivist" at bounding box center [83, 59] width 92 height 7
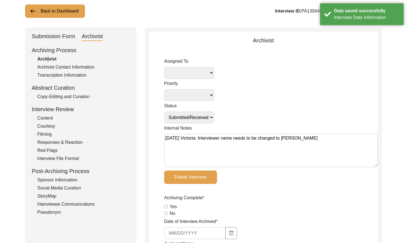
click at [45, 58] on div "Archivist" at bounding box center [83, 59] width 92 height 7
click at [330, 141] on textarea "[DATE] Victoria: Interviewer name needs to be changed to [PERSON_NAME]" at bounding box center [271, 150] width 214 height 33
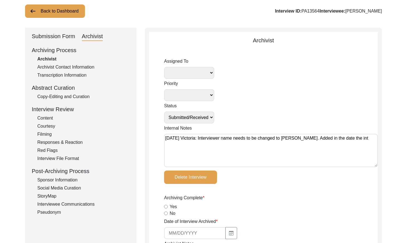
drag, startPoint x: 368, startPoint y: 139, endPoint x: 315, endPoint y: 136, distance: 53.0
click at [315, 136] on textarea "[DATE] Victoria: Interviewer name needs to be changed to [PERSON_NAME]. Added i…" at bounding box center [271, 150] width 214 height 33
click at [45, 9] on button "Back to Dashboard" at bounding box center [55, 10] width 60 height 13
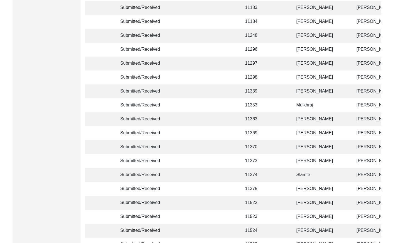
scroll to position [1315, 0]
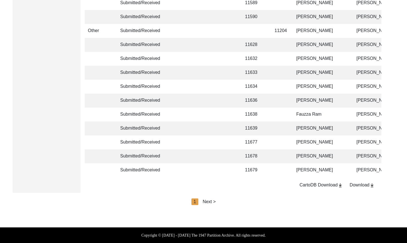
click at [210, 201] on div "Next >" at bounding box center [209, 201] width 13 height 7
drag, startPoint x: 210, startPoint y: 201, endPoint x: 213, endPoint y: 201, distance: 3.6
click at [210, 201] on div "2" at bounding box center [207, 201] width 7 height 7
click at [217, 201] on div "Next >" at bounding box center [221, 201] width 13 height 7
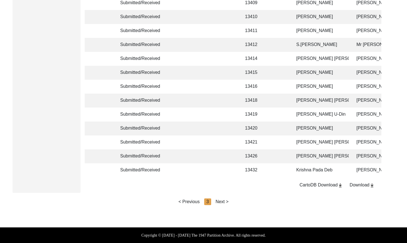
drag, startPoint x: 220, startPoint y: 201, endPoint x: 224, endPoint y: 200, distance: 4.1
click at [220, 201] on div "Next >" at bounding box center [221, 201] width 13 height 7
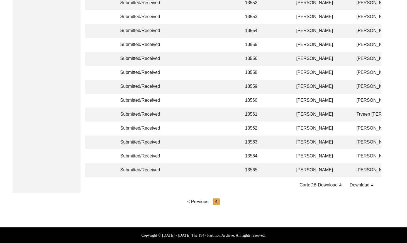
scroll to position [1051, 0]
click at [230, 158] on td at bounding box center [226, 156] width 22 height 14
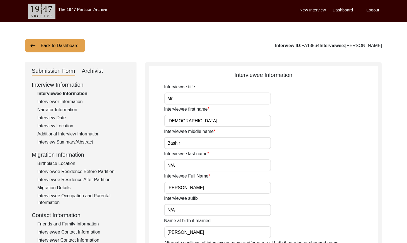
click at [61, 109] on div "Narrator Information" at bounding box center [83, 109] width 92 height 7
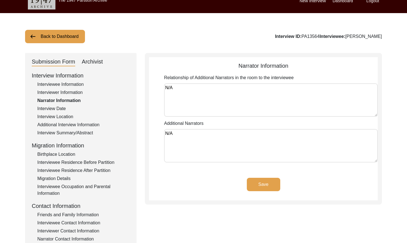
drag, startPoint x: 65, startPoint y: 105, endPoint x: 62, endPoint y: 112, distance: 6.8
click at [65, 105] on div "Interview Date" at bounding box center [83, 108] width 92 height 7
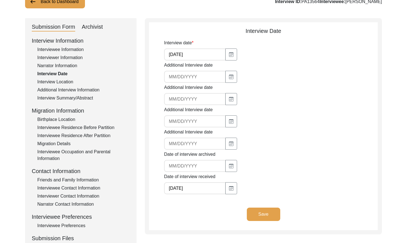
scroll to position [31, 0]
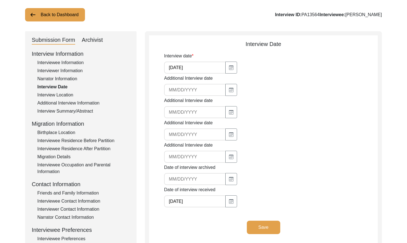
click at [63, 96] on div "Interview Location" at bounding box center [83, 95] width 92 height 7
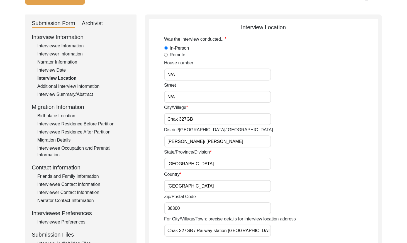
scroll to position [45, 0]
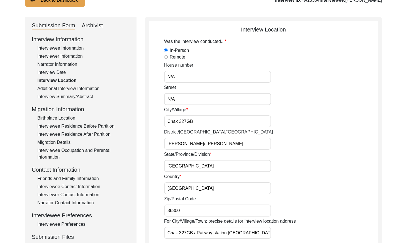
click at [88, 87] on div "Additional Interview Information" at bounding box center [83, 88] width 92 height 7
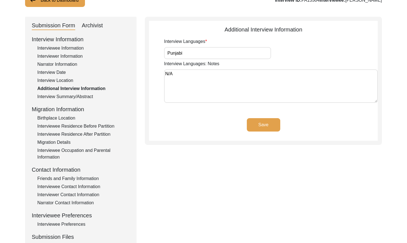
drag, startPoint x: 82, startPoint y: 97, endPoint x: 82, endPoint y: 101, distance: 3.9
click at [82, 98] on div "Interview Summary/Abstract" at bounding box center [83, 96] width 92 height 7
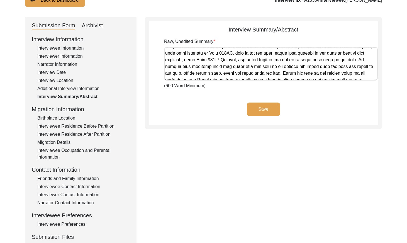
scroll to position [470, 0]
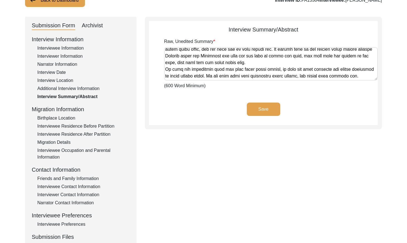
click at [39, 119] on div "Interview Information Interviewee Information Interviewer Information Narrator …" at bounding box center [81, 154] width 98 height 238
click at [40, 118] on div "Birthplace Location" at bounding box center [83, 118] width 92 height 7
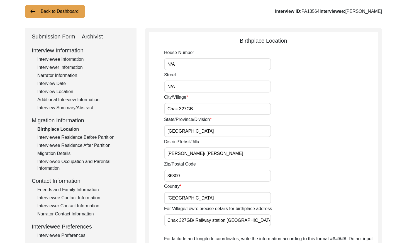
scroll to position [19, 0]
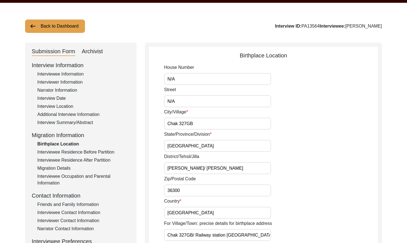
click at [100, 154] on div "Interviewee Residence Before Partition" at bounding box center [83, 152] width 92 height 7
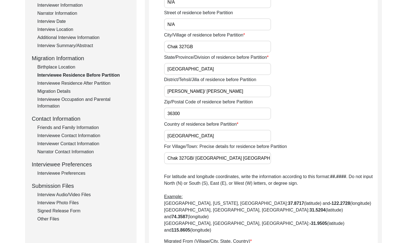
scroll to position [67, 0]
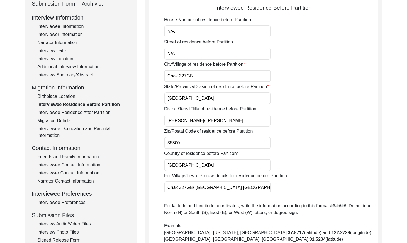
click at [79, 111] on div "Interviewee Residence After Partition" at bounding box center [83, 112] width 92 height 7
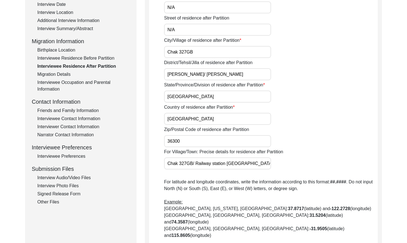
scroll to position [72, 0]
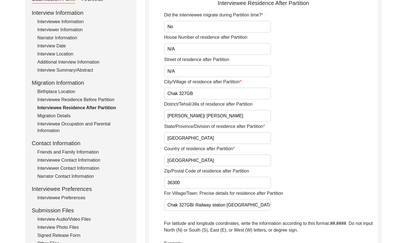
drag, startPoint x: 51, startPoint y: 111, endPoint x: 52, endPoint y: 114, distance: 3.5
click at [51, 112] on div "Interview Information Interviewee Information Interviewer Information Narrator …" at bounding box center [81, 128] width 98 height 238
click at [52, 114] on div "Migration Details" at bounding box center [83, 115] width 92 height 7
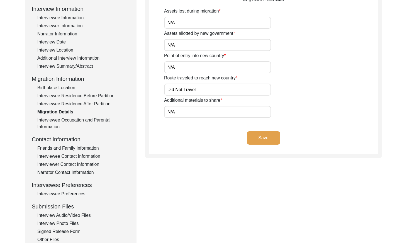
scroll to position [78, 0]
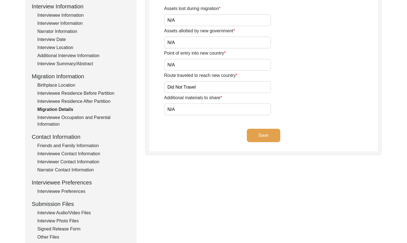
click at [63, 116] on div "Interviewee Occupation and Parental Information" at bounding box center [83, 120] width 92 height 13
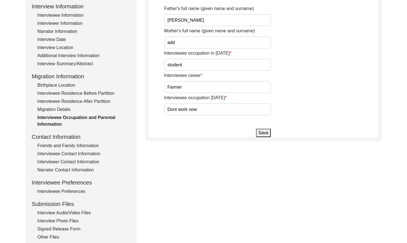
click at [67, 145] on div "Friends and Family Information" at bounding box center [83, 145] width 92 height 7
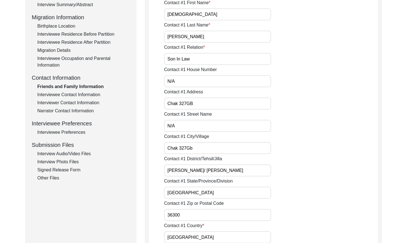
scroll to position [97, 0]
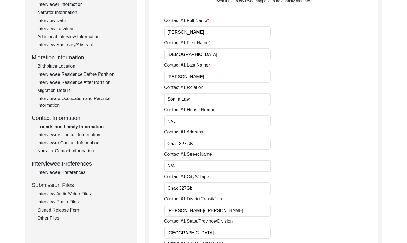
click at [65, 133] on div "Interviewee Contact Information" at bounding box center [83, 134] width 92 height 7
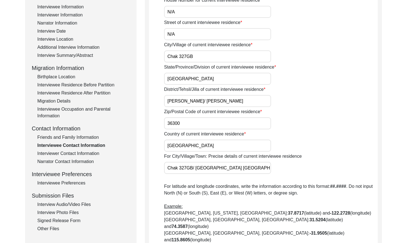
scroll to position [99, 0]
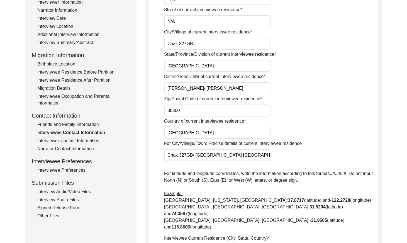
click at [85, 143] on div "Interviewer Contact Information" at bounding box center [83, 140] width 92 height 7
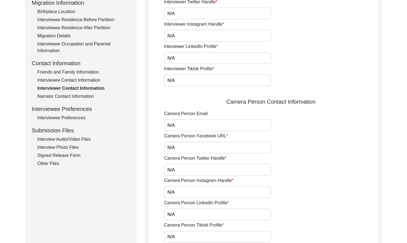
scroll to position [141, 0]
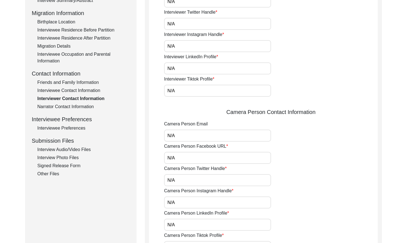
drag, startPoint x: 84, startPoint y: 107, endPoint x: 94, endPoint y: 110, distance: 10.1
click at [84, 107] on div "Narrator Contact Information" at bounding box center [83, 106] width 92 height 7
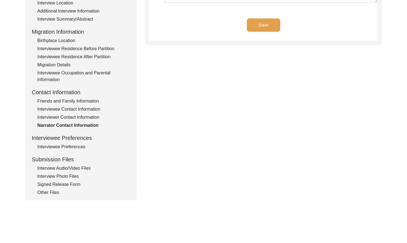
scroll to position [160, 0]
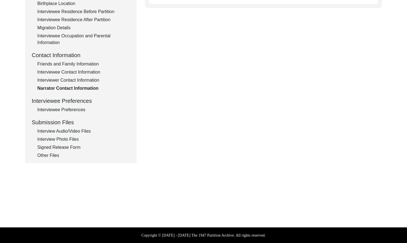
click at [78, 109] on div "Interviewee Preferences" at bounding box center [83, 109] width 92 height 7
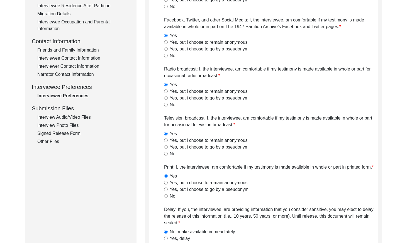
click at [83, 114] on div "Interview Audio/Video Files" at bounding box center [83, 117] width 92 height 7
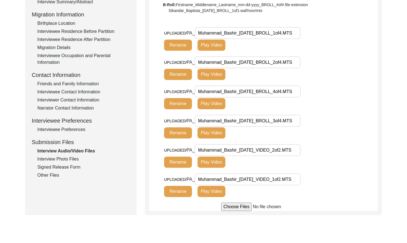
scroll to position [0, 1]
click at [211, 163] on button "Play Video" at bounding box center [211, 161] width 28 height 11
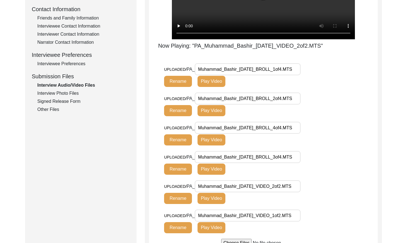
scroll to position [208, 0]
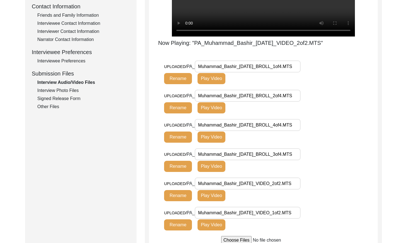
click at [65, 89] on div "Interview Photo Files" at bounding box center [83, 90] width 92 height 7
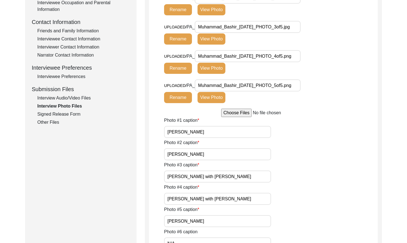
click at [65, 112] on div "Signed Release Form" at bounding box center [83, 114] width 92 height 7
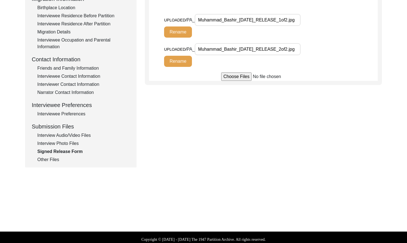
scroll to position [160, 0]
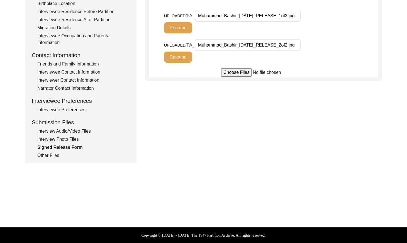
click at [46, 151] on div "Interview Information Interviewee Information Interviewer Information Narrator …" at bounding box center [81, 40] width 98 height 238
drag, startPoint x: 50, startPoint y: 155, endPoint x: 67, endPoint y: 155, distance: 17.3
click at [50, 155] on div "Other Files" at bounding box center [83, 155] width 92 height 7
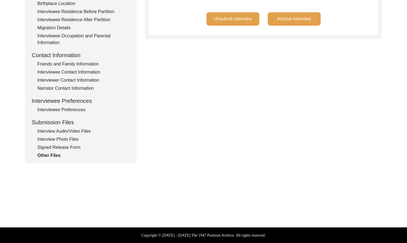
scroll to position [0, 0]
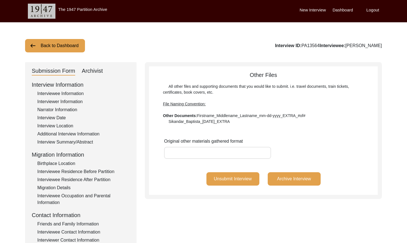
drag, startPoint x: 316, startPoint y: 45, endPoint x: 298, endPoint y: 46, distance: 18.1
click at [298, 46] on div "Interview ID: PA13564 Interviewee: [PERSON_NAME]" at bounding box center [328, 45] width 107 height 7
copy div "PA13564"
click at [55, 45] on button "Back to Dashboard" at bounding box center [55, 45] width 60 height 13
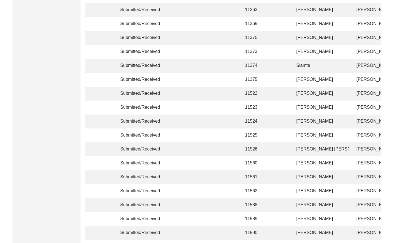
scroll to position [1315, 0]
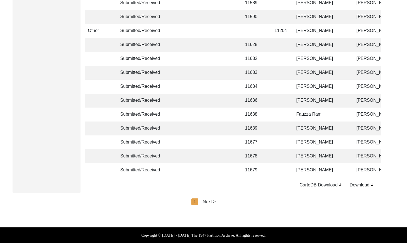
click at [206, 199] on div "Next >" at bounding box center [209, 201] width 13 height 7
click at [221, 201] on div "Next >" at bounding box center [221, 201] width 13 height 7
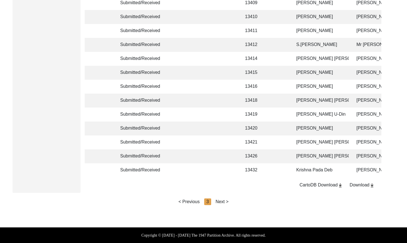
click at [226, 200] on div "Next >" at bounding box center [221, 201] width 13 height 7
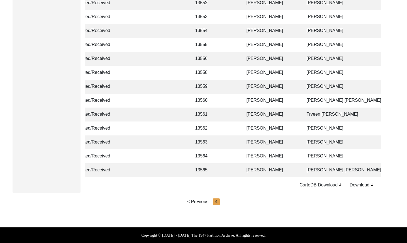
scroll to position [0, 85]
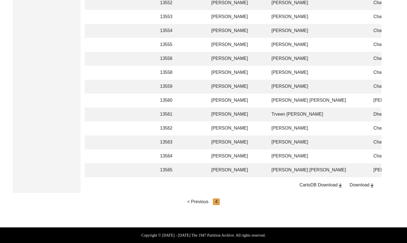
click at [239, 168] on td "[PERSON_NAME]" at bounding box center [236, 170] width 56 height 14
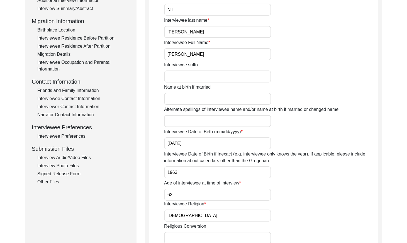
scroll to position [26, 0]
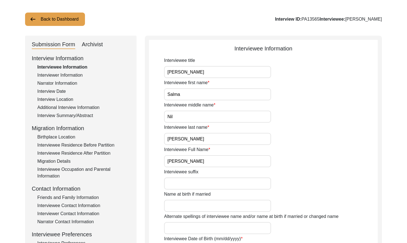
click at [69, 75] on div "Interviewer Information" at bounding box center [83, 75] width 92 height 7
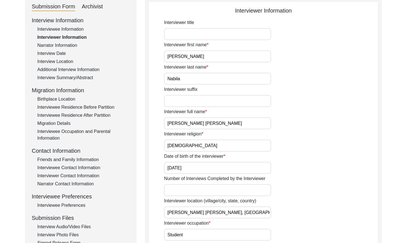
scroll to position [65, 0]
click at [66, 44] on div "Narrator Information" at bounding box center [83, 44] width 92 height 7
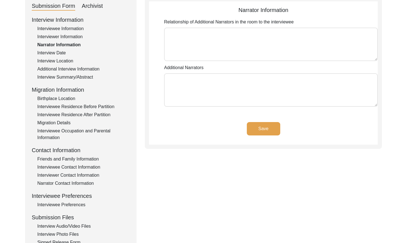
click at [56, 51] on div "Interview Date" at bounding box center [83, 53] width 92 height 7
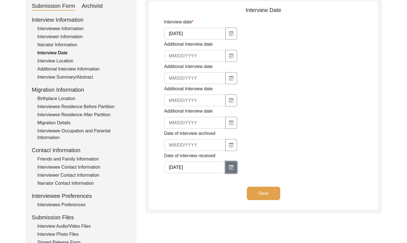
click at [229, 166] on icon "button" at bounding box center [231, 167] width 4 height 4
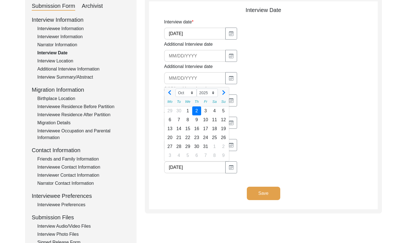
drag, startPoint x: 200, startPoint y: 167, endPoint x: 157, endPoint y: 165, distance: 43.2
click at [157, 165] on app-interview-date "Interview Date Interview date [DATE] Additional Interview date Additional Inter…" at bounding box center [263, 107] width 229 height 203
click at [274, 171] on div "Date of interview received Jan Feb Mar Apr May Jun [DATE] Aug Sep Oct Nov [DATE…" at bounding box center [271, 162] width 214 height 21
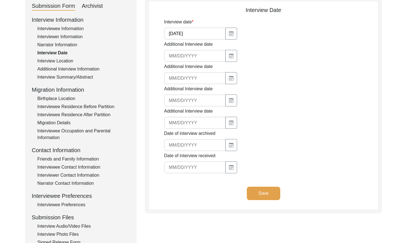
click at [269, 192] on button "Save" at bounding box center [263, 193] width 33 height 13
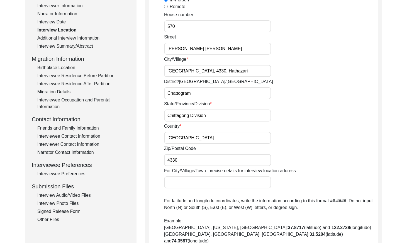
scroll to position [83, 0]
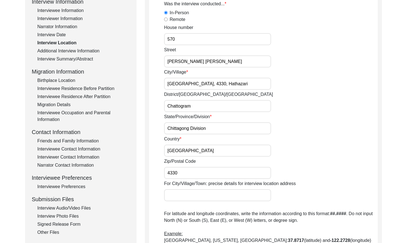
click at [78, 49] on div "Additional Interview Information" at bounding box center [83, 51] width 92 height 7
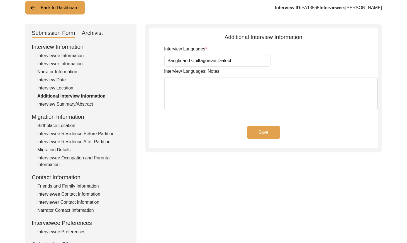
scroll to position [31, 0]
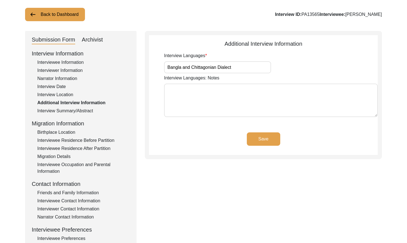
click at [59, 95] on div "Interview Location" at bounding box center [83, 94] width 92 height 7
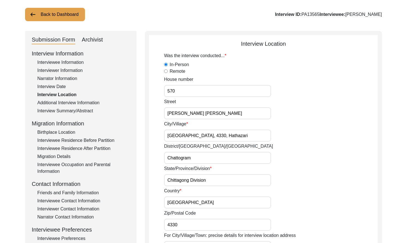
click at [59, 84] on div "Interview Date" at bounding box center [83, 86] width 92 height 7
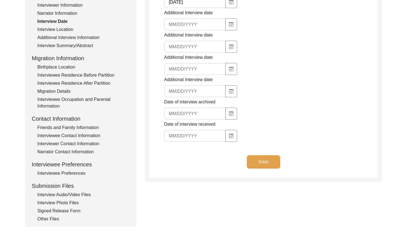
scroll to position [97, 0]
click at [225, 132] on button "button" at bounding box center [231, 135] width 12 height 12
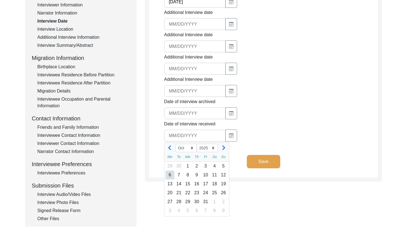
click at [171, 174] on div "6" at bounding box center [169, 174] width 9 height 9
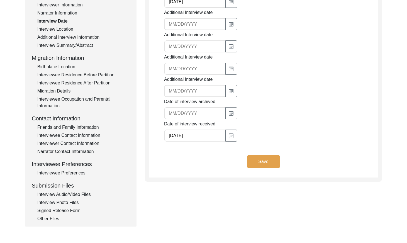
click at [253, 163] on button "Save" at bounding box center [263, 161] width 33 height 13
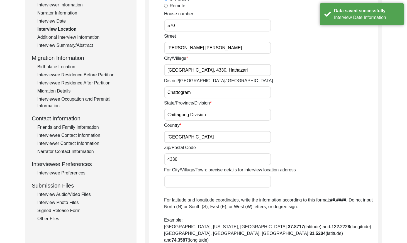
click at [91, 38] on div "Additional Interview Information" at bounding box center [83, 37] width 92 height 7
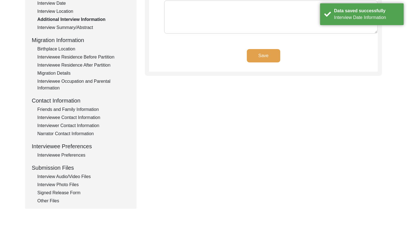
click at [79, 29] on div "Interview Summary/Abstract" at bounding box center [83, 27] width 92 height 7
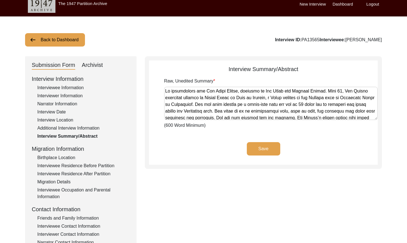
scroll to position [5, 0]
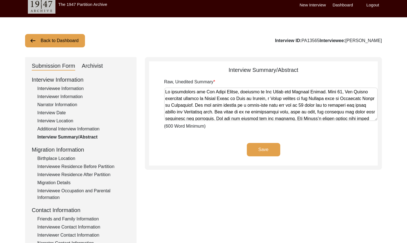
click at [57, 111] on div "Interview Date" at bounding box center [83, 112] width 92 height 7
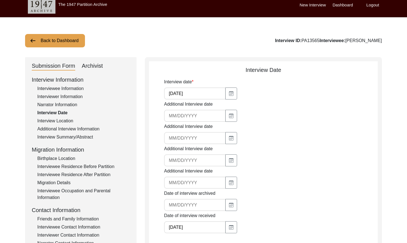
click at [67, 138] on div "Interview Summary/Abstract" at bounding box center [83, 137] width 92 height 7
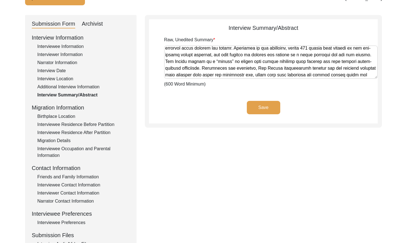
scroll to position [242, 0]
click at [61, 116] on div "Birthplace Location" at bounding box center [83, 116] width 92 height 7
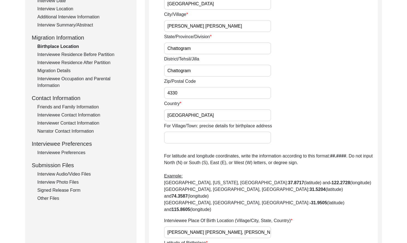
click at [69, 53] on div "Interviewee Residence Before Partition" at bounding box center [83, 54] width 92 height 7
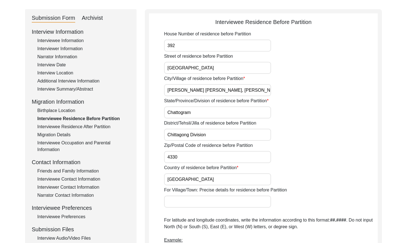
scroll to position [57, 0]
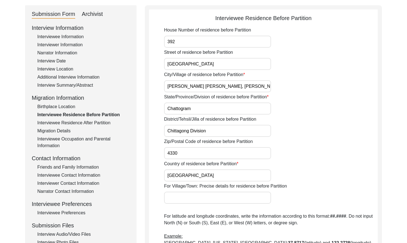
click at [58, 123] on div "Interviewee Residence After Partition" at bounding box center [83, 122] width 92 height 7
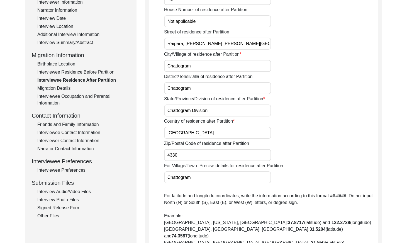
scroll to position [67, 0]
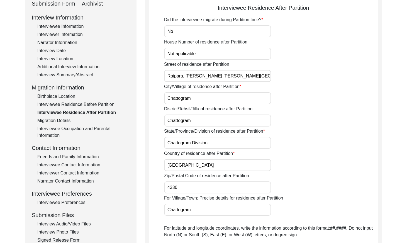
click at [56, 119] on div "Migration Details" at bounding box center [83, 120] width 92 height 7
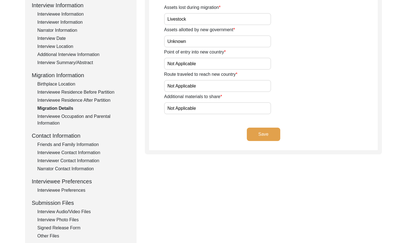
scroll to position [86, 0]
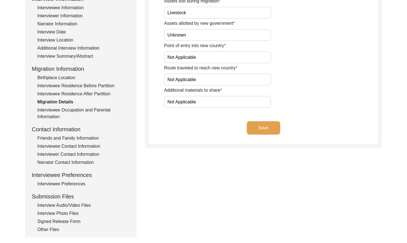
click at [71, 111] on div "Interviewee Occupation and Parental Information" at bounding box center [83, 113] width 92 height 13
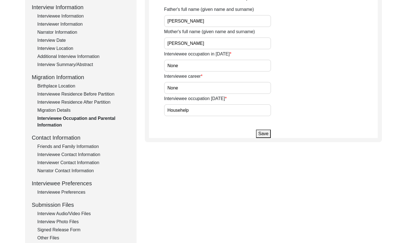
scroll to position [80, 0]
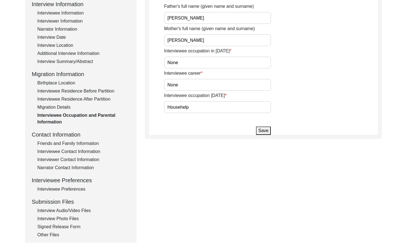
drag, startPoint x: 85, startPoint y: 141, endPoint x: 89, endPoint y: 141, distance: 3.9
click at [85, 141] on div "Friends and Family Information" at bounding box center [83, 143] width 92 height 7
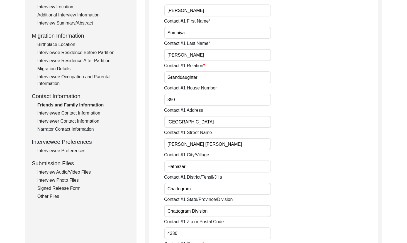
scroll to position [110, 0]
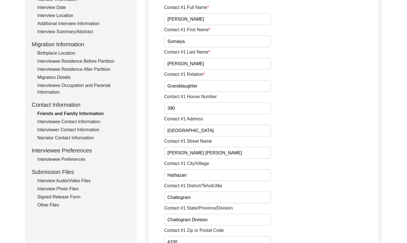
click at [70, 123] on div "Interviewee Contact Information" at bounding box center [83, 121] width 92 height 7
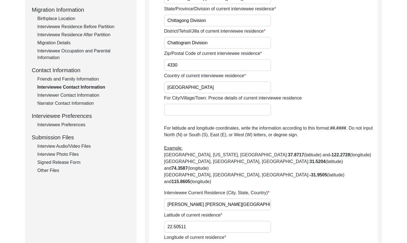
scroll to position [144, 0]
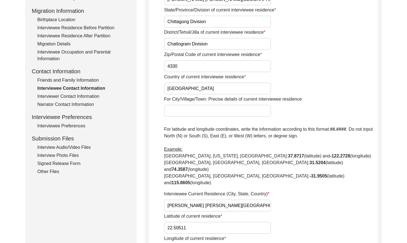
click at [97, 97] on div "Interviewer Contact Information" at bounding box center [83, 96] width 92 height 7
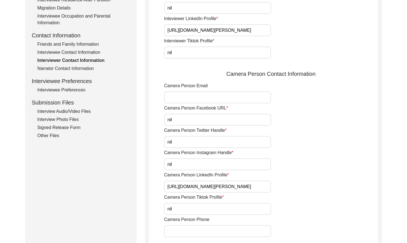
scroll to position [176, 0]
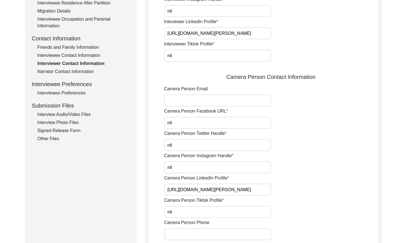
click at [71, 73] on div "Narrator Contact Information" at bounding box center [83, 71] width 92 height 7
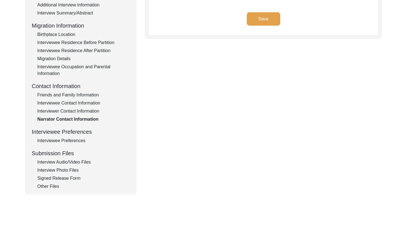
scroll to position [157, 0]
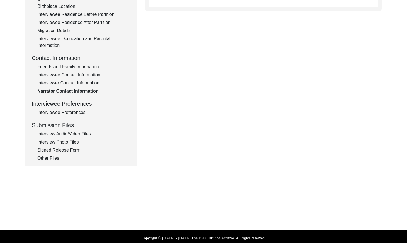
click at [62, 112] on div "Interviewee Preferences" at bounding box center [83, 112] width 92 height 7
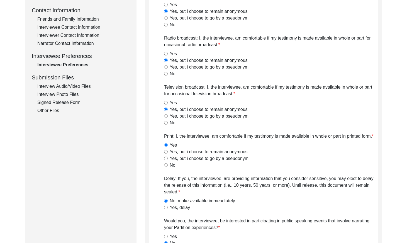
drag, startPoint x: 80, startPoint y: 89, endPoint x: 101, endPoint y: 94, distance: 21.9
click at [80, 89] on div "Interview Audio/Video Files" at bounding box center [83, 86] width 92 height 7
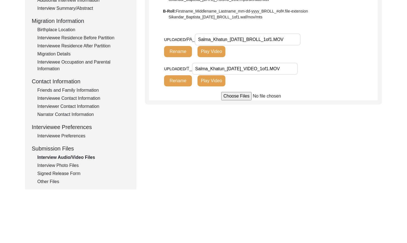
scroll to position [91, 0]
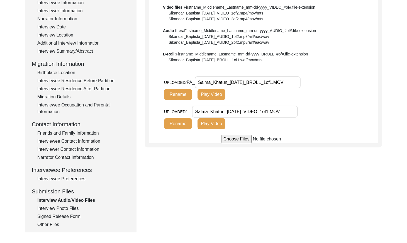
click at [209, 124] on button "Play Video" at bounding box center [211, 123] width 28 height 11
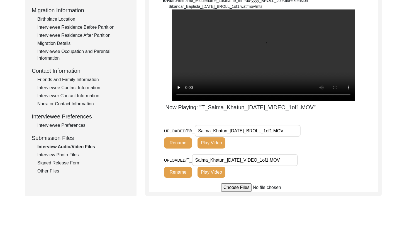
scroll to position [145, 0]
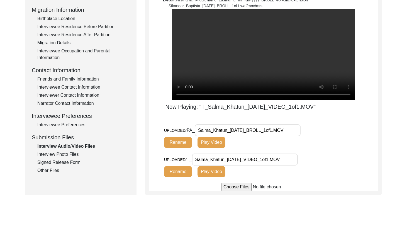
drag, startPoint x: 66, startPoint y: 154, endPoint x: 70, endPoint y: 155, distance: 3.4
click at [66, 154] on div "Interview Photo Files" at bounding box center [83, 154] width 92 height 7
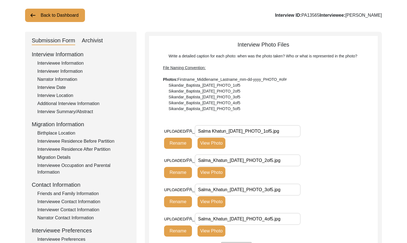
scroll to position [0, 0]
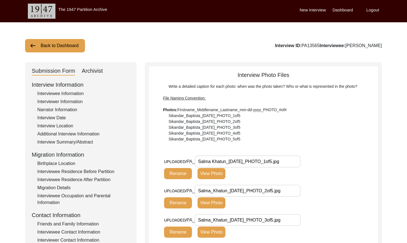
drag, startPoint x: 325, startPoint y: 46, endPoint x: 307, endPoint y: 45, distance: 18.1
click at [307, 45] on div "Interview ID: PA13565 Interviewee: [PERSON_NAME]" at bounding box center [328, 45] width 107 height 7
copy div "PA13565"
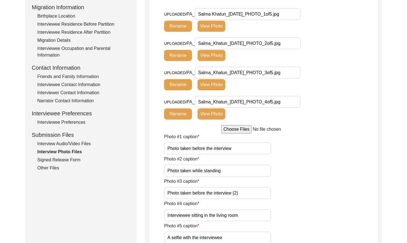
scroll to position [148, 0]
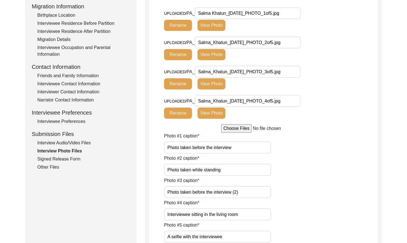
click at [63, 158] on div "Signed Release Form" at bounding box center [83, 159] width 92 height 7
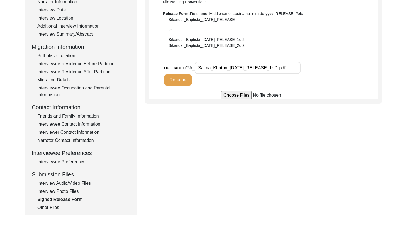
scroll to position [89, 0]
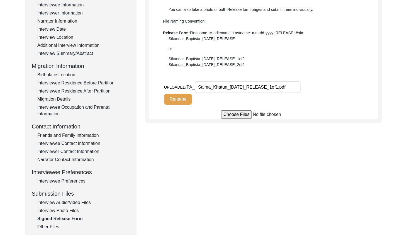
drag, startPoint x: 51, startPoint y: 230, endPoint x: 52, endPoint y: 225, distance: 4.9
click at [51, 230] on div "Submission Form Archivist Interview Information Interviewee Information Intervi…" at bounding box center [80, 104] width 111 height 261
drag, startPoint x: 52, startPoint y: 225, endPoint x: 137, endPoint y: 154, distance: 111.1
click at [52, 225] on div "Other Files" at bounding box center [83, 226] width 92 height 7
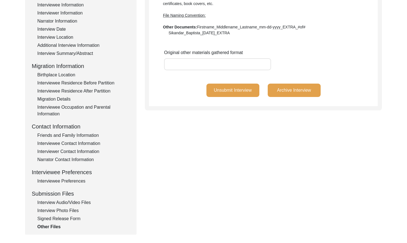
scroll to position [0, 0]
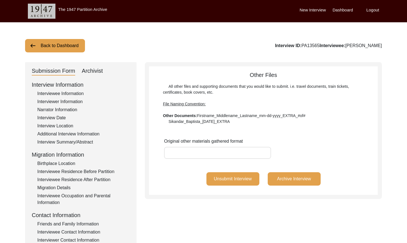
click at [46, 51] on button "Back to Dashboard" at bounding box center [55, 45] width 60 height 13
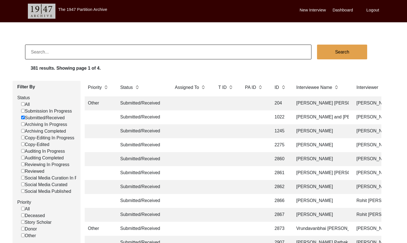
click at [95, 57] on input at bounding box center [168, 52] width 286 height 15
drag, startPoint x: 35, startPoint y: 50, endPoint x: 47, endPoint y: 55, distance: 13.1
click at [35, 50] on input "PA13560" at bounding box center [168, 52] width 286 height 15
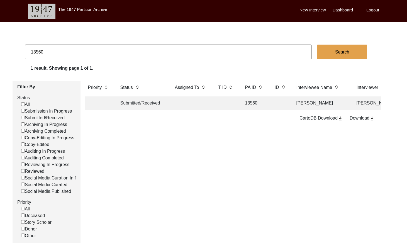
click at [228, 106] on td at bounding box center [226, 103] width 22 height 14
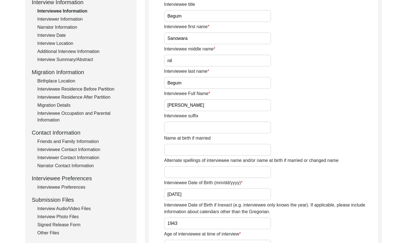
scroll to position [161, 0]
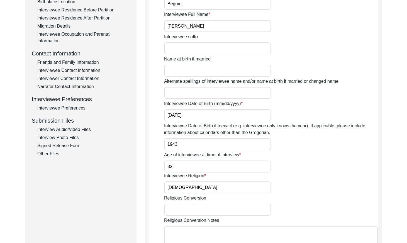
drag, startPoint x: 74, startPoint y: 137, endPoint x: 80, endPoint y: 134, distance: 6.6
click at [74, 137] on div "Interview Photo Files" at bounding box center [83, 137] width 92 height 7
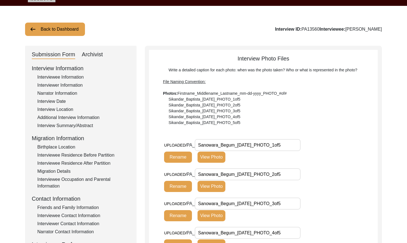
scroll to position [0, 0]
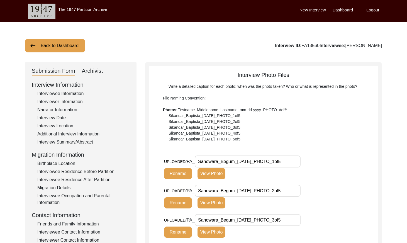
click at [63, 44] on button "Back to Dashboard" at bounding box center [55, 45] width 60 height 13
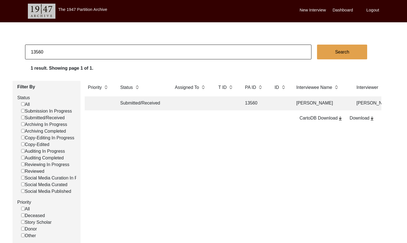
click at [75, 50] on input "13560" at bounding box center [168, 52] width 286 height 15
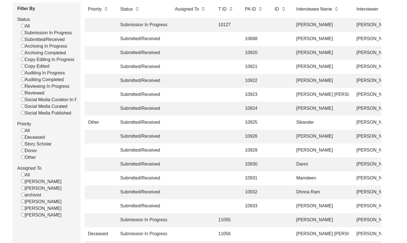
scroll to position [94, 0]
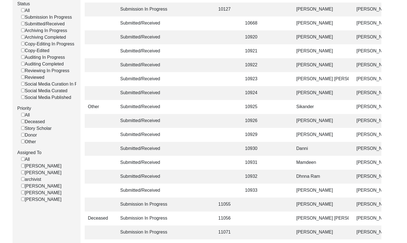
click at [23, 174] on input "[PERSON_NAME]" at bounding box center [23, 172] width 4 height 4
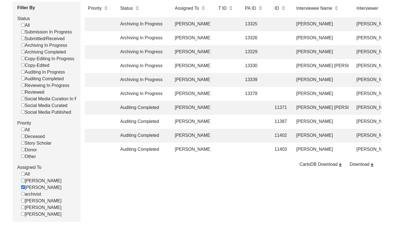
click at [262, 23] on td "13325" at bounding box center [254, 24] width 25 height 14
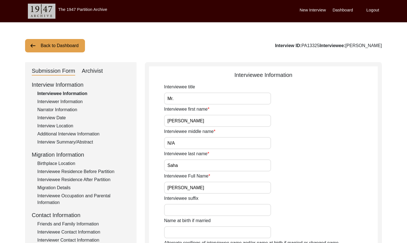
click at [95, 67] on div "Archivist" at bounding box center [92, 71] width 21 height 9
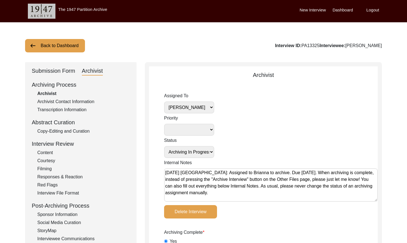
click at [191, 105] on select "[PERSON_NAME] [PERSON_NAME] archivist [PERSON_NAME] [PERSON_NAME] [PERSON_NAME]" at bounding box center [189, 107] width 50 height 12
drag, startPoint x: 327, startPoint y: 45, endPoint x: 310, endPoint y: 45, distance: 17.0
click at [310, 45] on div "Interview ID: PA13325 Interviewee: [PERSON_NAME]" at bounding box center [328, 45] width 107 height 7
copy div "PA13325"
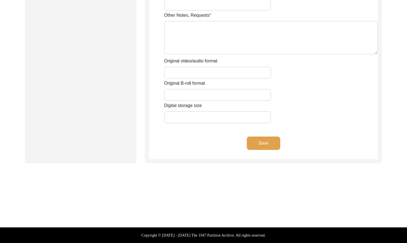
click at [264, 140] on button "Save" at bounding box center [263, 142] width 33 height 13
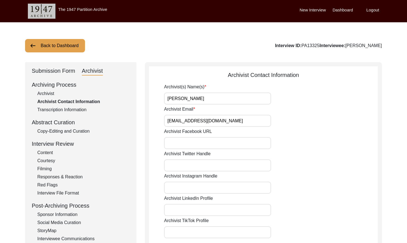
click at [60, 46] on button "Back to Dashboard" at bounding box center [55, 45] width 60 height 13
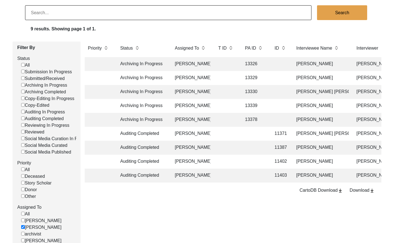
scroll to position [41, 0]
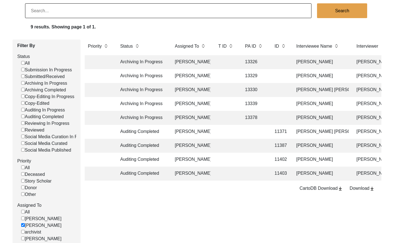
click at [251, 103] on td "13339" at bounding box center [254, 104] width 25 height 14
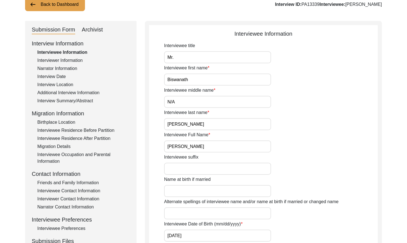
click at [85, 29] on div "Archivist" at bounding box center [92, 29] width 21 height 9
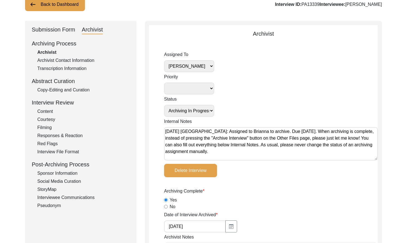
click at [207, 66] on select "[PERSON_NAME] [PERSON_NAME] archivist [PERSON_NAME] [PERSON_NAME] [PERSON_NAME]" at bounding box center [189, 66] width 50 height 12
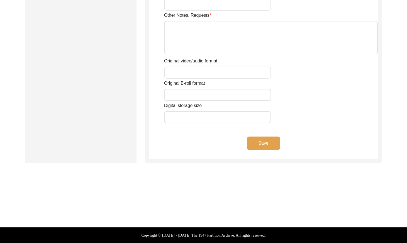
click at [268, 142] on button "Save" at bounding box center [263, 142] width 33 height 13
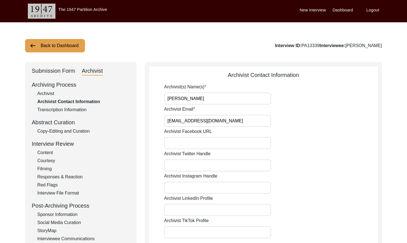
click at [66, 44] on button "Back to Dashboard" at bounding box center [55, 45] width 60 height 13
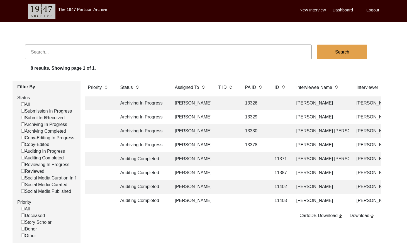
click at [253, 115] on td "13329" at bounding box center [254, 117] width 25 height 14
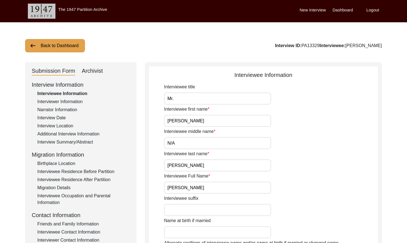
click at [93, 68] on div "Archivist" at bounding box center [92, 71] width 21 height 9
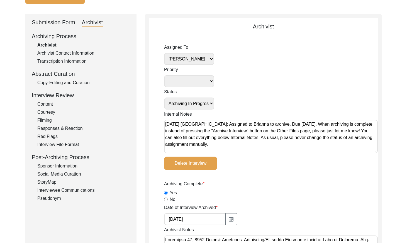
scroll to position [51, 0]
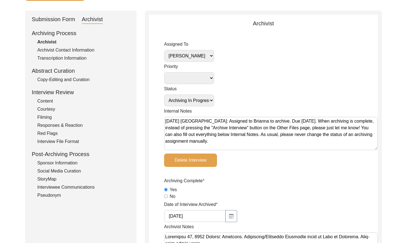
click at [202, 57] on select "[PERSON_NAME] [PERSON_NAME] archivist [PERSON_NAME] [PERSON_NAME] [PERSON_NAME]" at bounding box center [189, 56] width 50 height 12
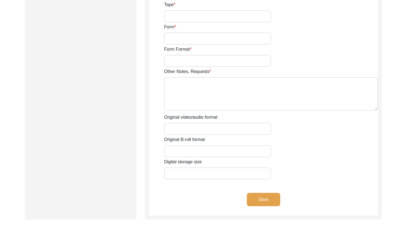
drag, startPoint x: 267, startPoint y: 200, endPoint x: 280, endPoint y: 167, distance: 35.6
click at [266, 200] on button "Save" at bounding box center [263, 199] width 33 height 13
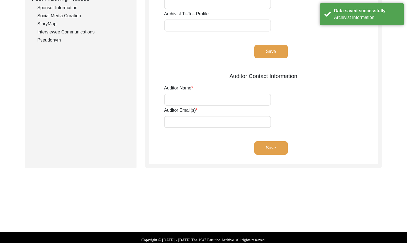
scroll to position [0, 0]
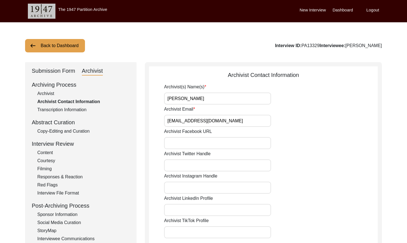
click at [62, 46] on button "Back to Dashboard" at bounding box center [55, 45] width 60 height 13
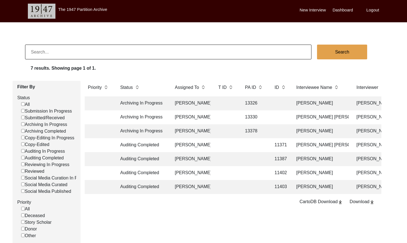
click at [243, 145] on td at bounding box center [254, 145] width 25 height 14
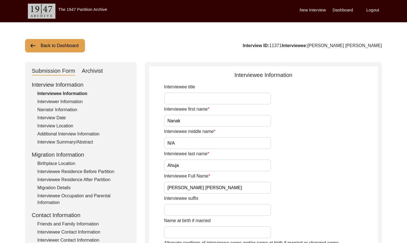
drag, startPoint x: 99, startPoint y: 69, endPoint x: 130, endPoint y: 75, distance: 32.0
click at [99, 69] on div "Archivist" at bounding box center [92, 71] width 21 height 9
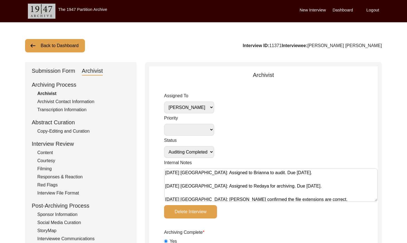
click at [207, 111] on select "[PERSON_NAME] [PERSON_NAME] archivist [PERSON_NAME] [PERSON_NAME] [PERSON_NAME]" at bounding box center [189, 107] width 50 height 12
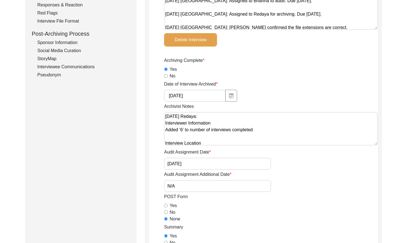
scroll to position [136, 0]
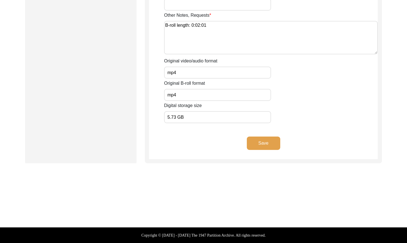
click at [260, 139] on button "Save" at bounding box center [263, 142] width 33 height 13
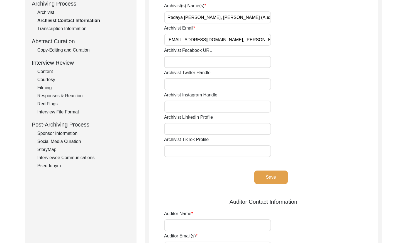
scroll to position [0, 0]
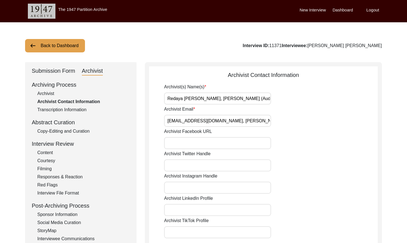
click at [70, 46] on button "Back to Dashboard" at bounding box center [55, 45] width 60 height 13
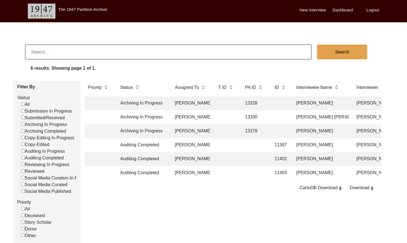
click at [259, 142] on td at bounding box center [254, 145] width 25 height 14
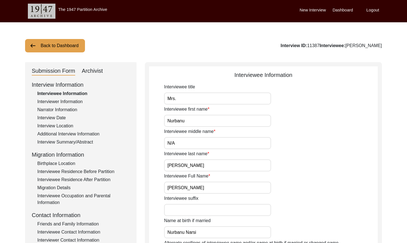
drag, startPoint x: 95, startPoint y: 68, endPoint x: 108, endPoint y: 73, distance: 14.6
click at [95, 67] on div "Archivist" at bounding box center [92, 71] width 21 height 9
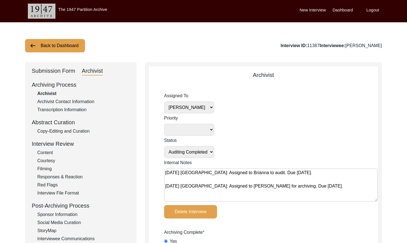
click at [194, 105] on select "[PERSON_NAME] [PERSON_NAME] archivist [PERSON_NAME] [PERSON_NAME] [PERSON_NAME]" at bounding box center [189, 107] width 50 height 12
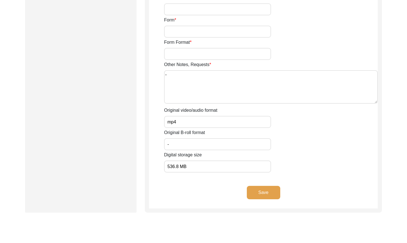
scroll to position [970, 0]
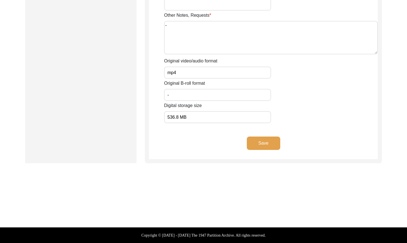
click at [264, 141] on button "Save" at bounding box center [263, 142] width 33 height 13
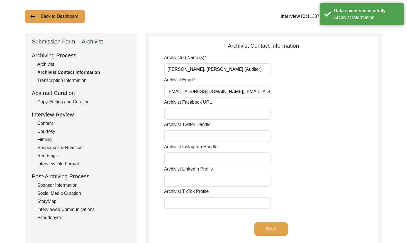
scroll to position [0, 0]
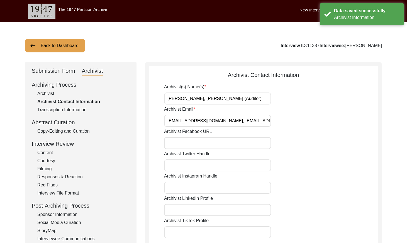
drag, startPoint x: 53, startPoint y: 42, endPoint x: 165, endPoint y: 16, distance: 114.6
click at [53, 42] on button "Back to Dashboard" at bounding box center [55, 45] width 60 height 13
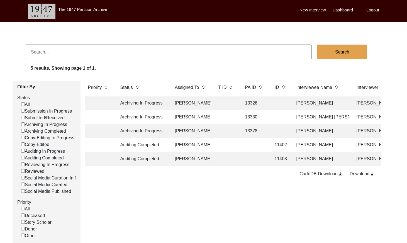
click at [272, 130] on td at bounding box center [279, 131] width 17 height 14
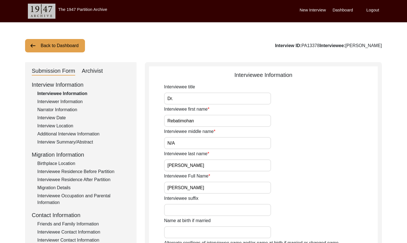
click at [94, 70] on div "Archivist" at bounding box center [92, 71] width 21 height 9
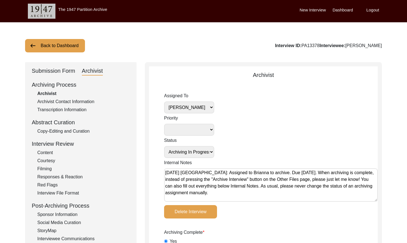
click at [207, 106] on select "[PERSON_NAME] [PERSON_NAME] archivist [PERSON_NAME] [PERSON_NAME] [PERSON_NAME]" at bounding box center [189, 107] width 50 height 12
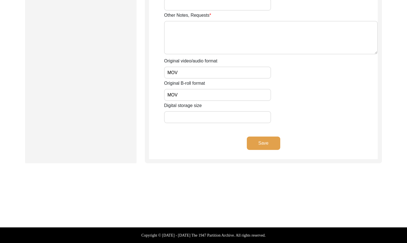
click at [268, 141] on button "Save" at bounding box center [263, 142] width 33 height 13
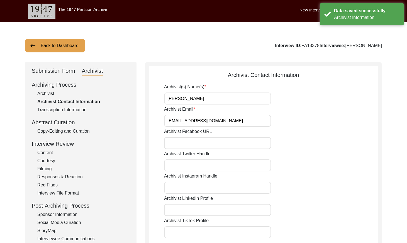
click at [66, 49] on button "Back to Dashboard" at bounding box center [55, 45] width 60 height 13
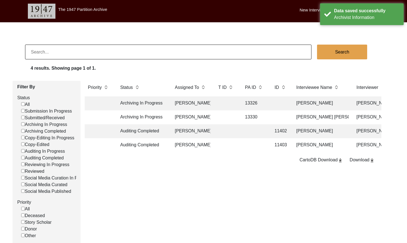
click at [244, 102] on td "13326" at bounding box center [254, 103] width 25 height 14
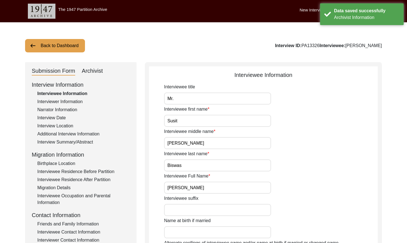
click at [103, 69] on div "Submission Form Archivist" at bounding box center [81, 71] width 98 height 9
drag, startPoint x: 94, startPoint y: 70, endPoint x: 116, endPoint y: 74, distance: 22.0
click at [95, 70] on div "Archivist" at bounding box center [92, 71] width 21 height 9
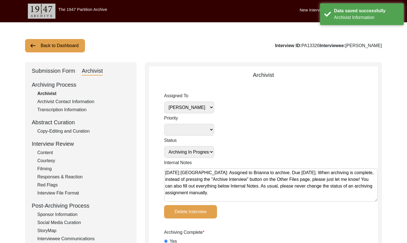
click at [200, 107] on select "[PERSON_NAME] [PERSON_NAME] archivist [PERSON_NAME] [PERSON_NAME] [PERSON_NAME]" at bounding box center [189, 107] width 50 height 12
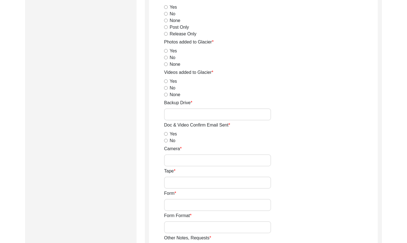
scroll to position [970, 0]
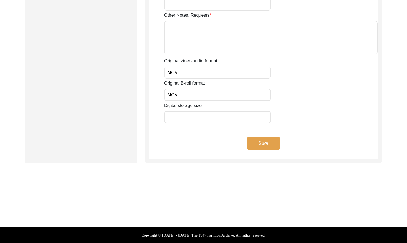
drag, startPoint x: 253, startPoint y: 133, endPoint x: 263, endPoint y: 137, distance: 11.1
click at [265, 138] on button "Save" at bounding box center [263, 142] width 33 height 13
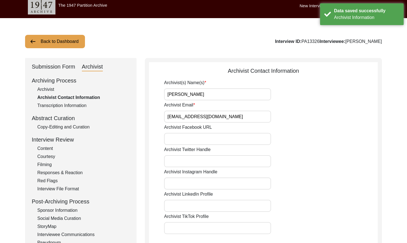
scroll to position [0, 0]
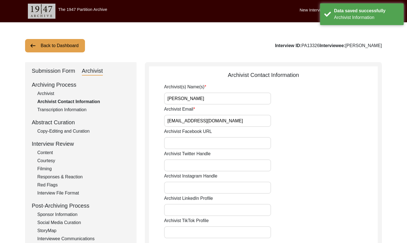
click at [72, 51] on button "Back to Dashboard" at bounding box center [55, 45] width 60 height 13
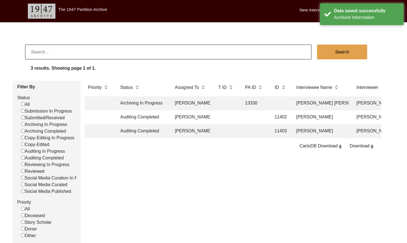
click at [225, 102] on td at bounding box center [226, 103] width 22 height 14
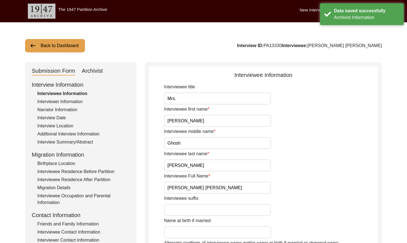
click at [100, 69] on div "Archivist" at bounding box center [92, 71] width 21 height 9
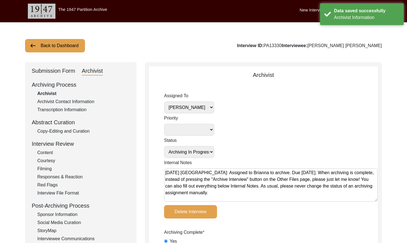
click at [210, 109] on select "[PERSON_NAME] [PERSON_NAME] archivist [PERSON_NAME] [PERSON_NAME] [PERSON_NAME]" at bounding box center [189, 107] width 50 height 12
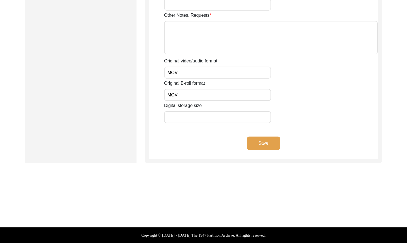
click at [258, 143] on button "Save" at bounding box center [263, 142] width 33 height 13
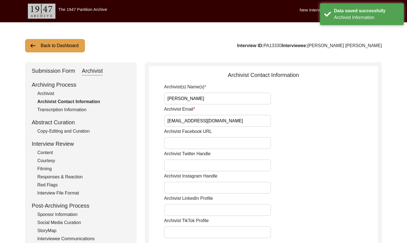
click at [68, 45] on button "Back to Dashboard" at bounding box center [55, 45] width 60 height 13
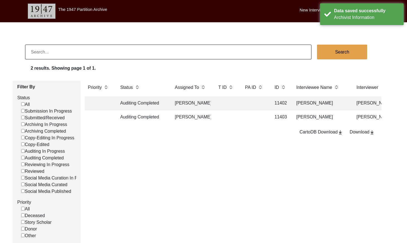
click at [194, 103] on td "[PERSON_NAME]" at bounding box center [190, 103] width 39 height 14
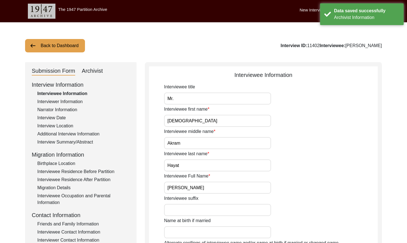
drag, startPoint x: 95, startPoint y: 70, endPoint x: 100, endPoint y: 73, distance: 6.4
click at [95, 70] on div "Archivist" at bounding box center [92, 71] width 21 height 9
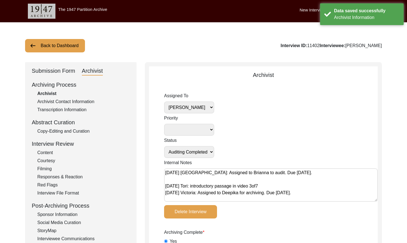
click at [201, 105] on select "[PERSON_NAME] [PERSON_NAME] archivist [PERSON_NAME] [PERSON_NAME] [PERSON_NAME]" at bounding box center [189, 107] width 50 height 12
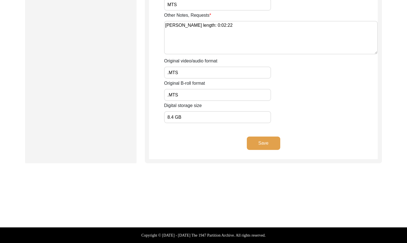
click at [267, 142] on button "Save" at bounding box center [263, 142] width 33 height 13
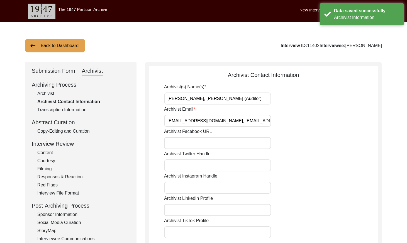
drag, startPoint x: 44, startPoint y: 92, endPoint x: 50, endPoint y: 82, distance: 11.1
click at [45, 91] on div "Archivist" at bounding box center [83, 93] width 92 height 7
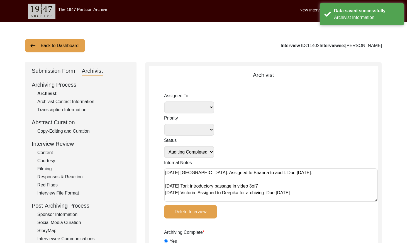
click at [52, 45] on button "Back to Dashboard" at bounding box center [55, 45] width 60 height 13
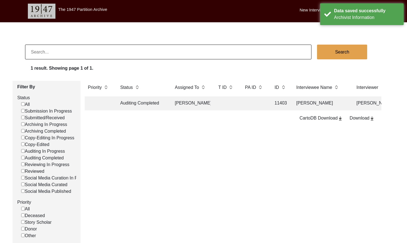
click at [234, 95] on th "T ID" at bounding box center [226, 89] width 22 height 16
click at [152, 104] on td "Auditing Completed" at bounding box center [142, 103] width 50 height 14
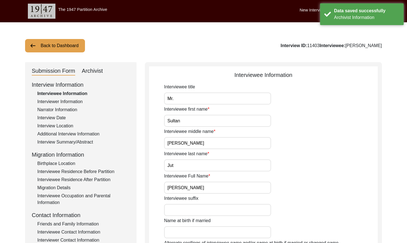
click at [90, 69] on div "Archivist" at bounding box center [92, 71] width 21 height 9
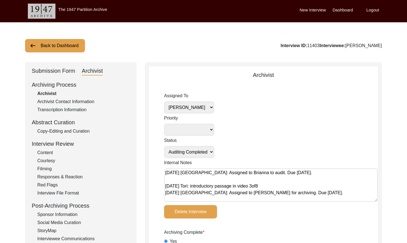
click at [189, 103] on select "[PERSON_NAME] [PERSON_NAME] archivist [PERSON_NAME] [PERSON_NAME] [PERSON_NAME]" at bounding box center [189, 107] width 50 height 12
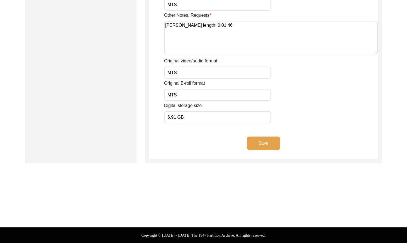
click at [253, 149] on button "Save" at bounding box center [263, 142] width 33 height 13
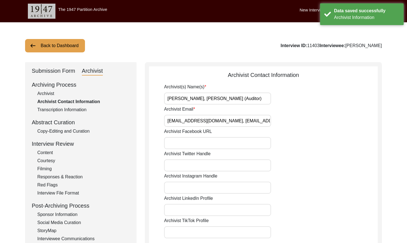
click at [60, 47] on button "Back to Dashboard" at bounding box center [55, 45] width 60 height 13
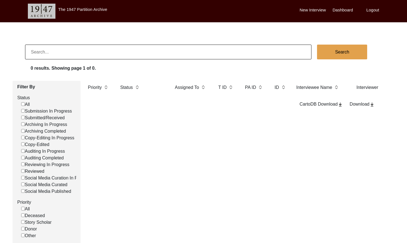
click at [93, 52] on input at bounding box center [168, 52] width 286 height 15
paste input "PA13101"
click at [37, 51] on input "PA13101" at bounding box center [168, 52] width 286 height 15
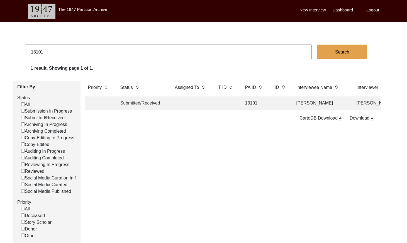
click at [222, 105] on td at bounding box center [226, 103] width 22 height 14
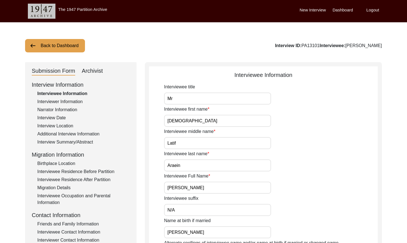
drag, startPoint x: 94, startPoint y: 75, endPoint x: 98, endPoint y: 73, distance: 4.4
click at [94, 74] on div "Archivist" at bounding box center [92, 71] width 21 height 9
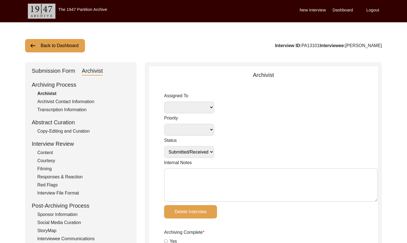
click at [189, 174] on textarea "Internal Notes" at bounding box center [271, 184] width 214 height 33
paste textarea "[DATE] [GEOGRAPHIC_DATA]: Assigned to Brianna to archive. Due [DATE]. When arch…"
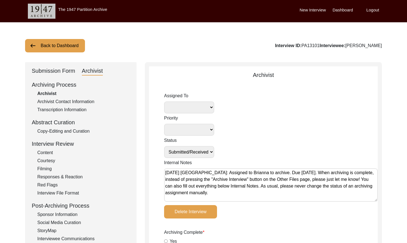
click at [200, 102] on select "[PERSON_NAME] [PERSON_NAME] archivist [PERSON_NAME] [PERSON_NAME] [PERSON_NAME]" at bounding box center [189, 107] width 50 height 12
click at [203, 151] on select "Submission In Progress Submitted/Received Archiving In Progress Archiving Compl…" at bounding box center [189, 152] width 50 height 12
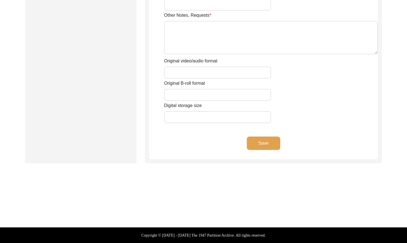
drag, startPoint x: 265, startPoint y: 141, endPoint x: 265, endPoint y: 138, distance: 3.1
click at [265, 138] on button "Save" at bounding box center [263, 142] width 33 height 13
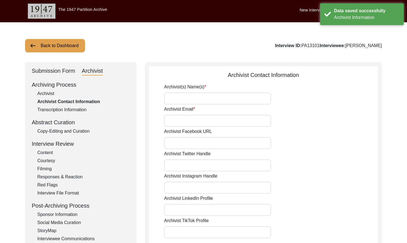
click at [55, 53] on div "Back to Dashboard Interview ID: PA13101 Interviewee: [PERSON_NAME] Submission F…" at bounding box center [203, 219] width 407 height 394
click at [57, 49] on button "Back to Dashboard" at bounding box center [55, 45] width 60 height 13
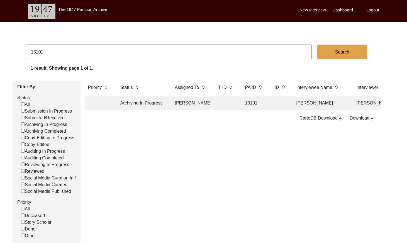
click at [88, 53] on input "13101" at bounding box center [168, 52] width 286 height 15
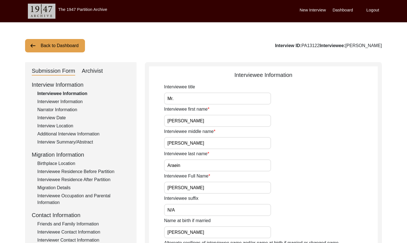
click at [88, 73] on div "Archivist" at bounding box center [92, 71] width 21 height 9
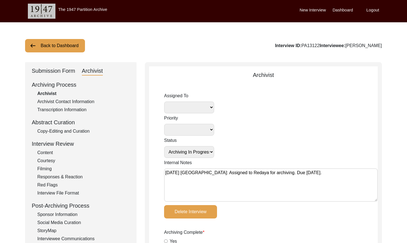
drag, startPoint x: 321, startPoint y: 45, endPoint x: 303, endPoint y: 46, distance: 18.7
click at [303, 46] on div "Interview ID: PA13122 Interviewee: [PERSON_NAME]" at bounding box center [328, 45] width 107 height 7
copy div "PA13122"
click at [59, 41] on button "Back to Dashboard" at bounding box center [55, 45] width 60 height 13
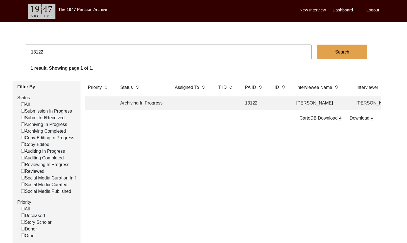
click at [107, 58] on input "13122" at bounding box center [168, 52] width 286 height 15
click at [237, 102] on td at bounding box center [226, 103] width 22 height 14
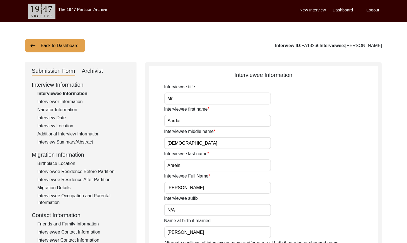
click at [93, 69] on div "Archivist" at bounding box center [92, 71] width 21 height 9
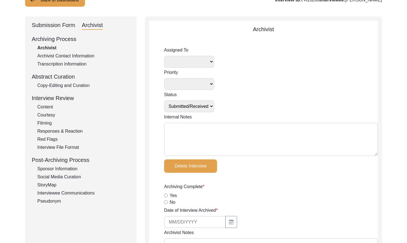
scroll to position [50, 0]
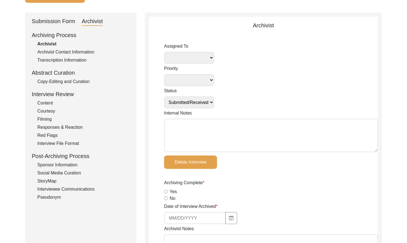
click at [194, 124] on textarea "Internal Notes" at bounding box center [271, 135] width 214 height 33
paste textarea "PA13122"
drag, startPoint x: 195, startPoint y: 123, endPoint x: 134, endPoint y: 122, distance: 61.3
paste textarea "[DATE] [GEOGRAPHIC_DATA]: Assigned to Brianna to archive. Due [DATE]. When arch…"
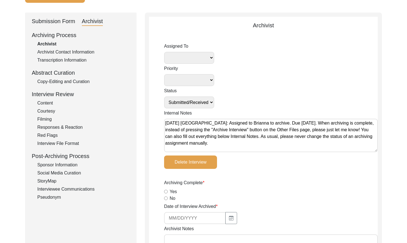
click at [188, 53] on select "[PERSON_NAME] [PERSON_NAME] archivist [PERSON_NAME] [PERSON_NAME] [PERSON_NAME]" at bounding box center [189, 58] width 50 height 12
click at [202, 101] on select "Submission In Progress Submitted/Received Archiving In Progress Archiving Compl…" at bounding box center [189, 102] width 50 height 12
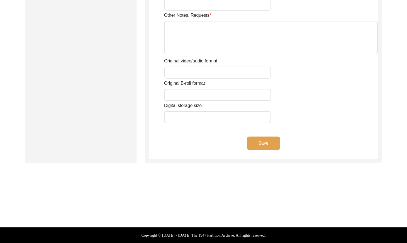
click at [266, 142] on button "Save" at bounding box center [263, 142] width 33 height 13
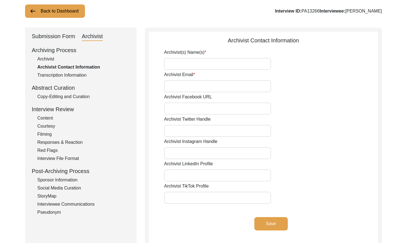
scroll to position [0, 0]
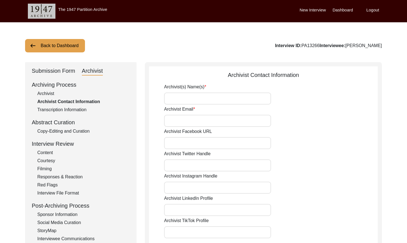
click at [57, 49] on button "Back to Dashboard" at bounding box center [55, 45] width 60 height 13
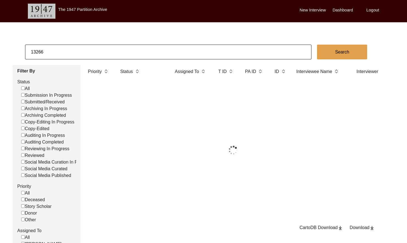
click at [87, 50] on input "13266" at bounding box center [168, 52] width 286 height 15
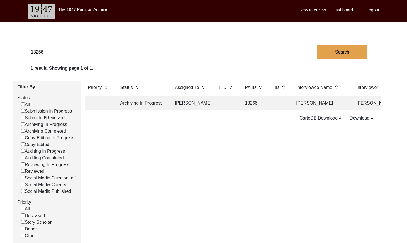
paste input "PA13329"
click at [36, 52] on input "PA13329" at bounding box center [168, 52] width 286 height 15
click at [186, 104] on td at bounding box center [190, 103] width 39 height 14
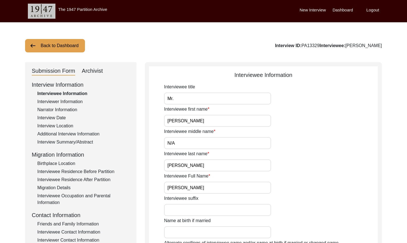
click at [99, 70] on div "Archivist" at bounding box center [92, 71] width 21 height 9
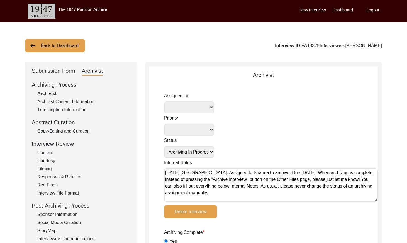
click at [50, 49] on button "Back to Dashboard" at bounding box center [55, 45] width 60 height 13
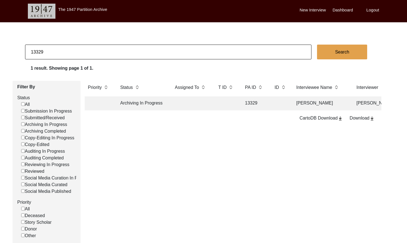
click at [54, 52] on input "13329" at bounding box center [168, 52] width 286 height 15
click at [53, 52] on input "13329" at bounding box center [168, 52] width 286 height 15
paste input "PA1333"
click at [36, 51] on input "PA13339" at bounding box center [168, 52] width 286 height 15
click at [65, 56] on input "13339" at bounding box center [168, 52] width 286 height 15
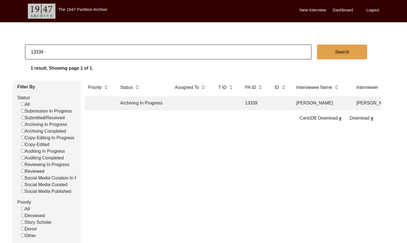
click at [65, 55] on input "13339" at bounding box center [168, 52] width 286 height 15
paste input "PA13330"
click at [37, 51] on input "PA13330" at bounding box center [168, 52] width 286 height 15
click at [66, 53] on input "13330" at bounding box center [168, 52] width 286 height 15
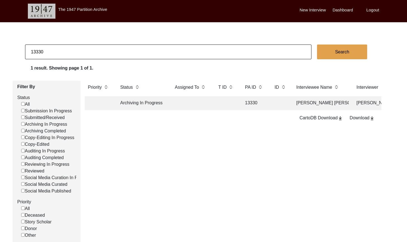
click at [66, 53] on input "13330" at bounding box center [168, 52] width 286 height 15
paste input "PA13326"
click at [37, 53] on input "PA13326" at bounding box center [168, 52] width 286 height 15
click at [55, 52] on input "13326" at bounding box center [168, 52] width 286 height 15
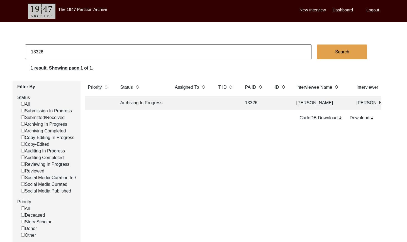
click at [55, 52] on input "13326" at bounding box center [168, 52] width 286 height 15
drag, startPoint x: 55, startPoint y: 52, endPoint x: 41, endPoint y: 52, distance: 14.2
click at [55, 52] on input "13326" at bounding box center [168, 52] width 286 height 15
paste input "PA13378"
drag, startPoint x: 35, startPoint y: 52, endPoint x: 48, endPoint y: 51, distance: 12.8
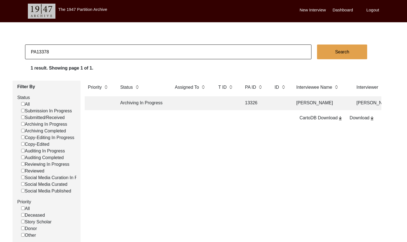
click at [35, 52] on input "PA13378" at bounding box center [168, 52] width 286 height 15
click at [90, 55] on input "13378" at bounding box center [168, 52] width 286 height 15
click at [90, 54] on input "13378" at bounding box center [168, 52] width 286 height 15
paste input "PA13366"
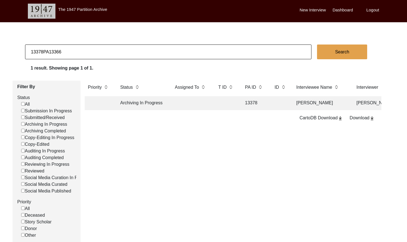
drag, startPoint x: 49, startPoint y: 51, endPoint x: 0, endPoint y: 54, distance: 49.0
click at [0, 54] on app-records-search "13378PA13366 Search 1 result. Showing page 1 of 1. Filter By Status All Submiss…" at bounding box center [203, 173] width 407 height 256
click at [161, 100] on td "Submitted/Received" at bounding box center [142, 103] width 50 height 14
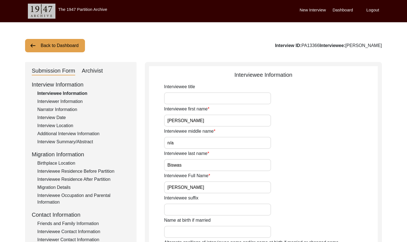
drag, startPoint x: 95, startPoint y: 70, endPoint x: 117, endPoint y: 77, distance: 23.2
click at [95, 70] on div "Archivist" at bounding box center [92, 71] width 21 height 9
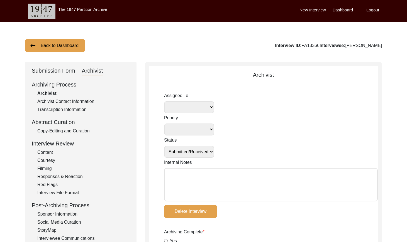
click at [182, 174] on textarea "Internal Notes" at bounding box center [271, 184] width 214 height 33
paste textarea "[DATE] [GEOGRAPHIC_DATA]: Assigned to Brianna to archive. Due [DATE]. When arch…"
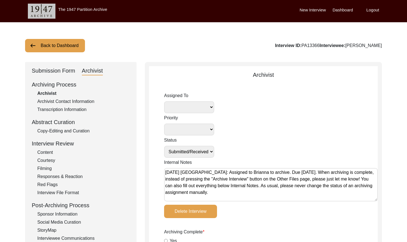
click at [191, 153] on select "Submission In Progress Submitted/Received Archiving In Progress Archiving Compl…" at bounding box center [189, 152] width 50 height 12
click at [199, 111] on select "[PERSON_NAME] [PERSON_NAME] archivist [PERSON_NAME] [PERSON_NAME] [PERSON_NAME]" at bounding box center [189, 107] width 50 height 12
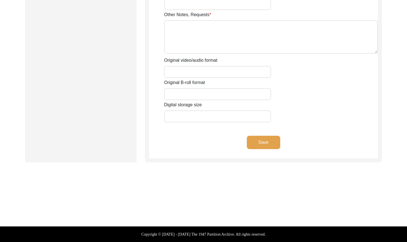
click at [272, 142] on button "Save" at bounding box center [263, 142] width 33 height 13
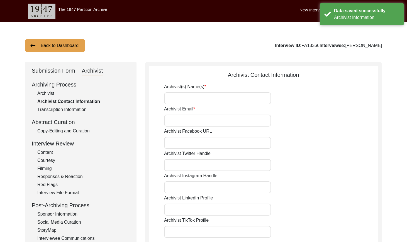
click at [50, 43] on button "Back to Dashboard" at bounding box center [55, 45] width 60 height 13
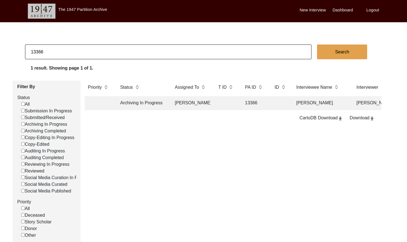
click at [49, 54] on input "13366" at bounding box center [168, 52] width 286 height 15
paste input "141"
click at [207, 102] on td at bounding box center [190, 103] width 39 height 14
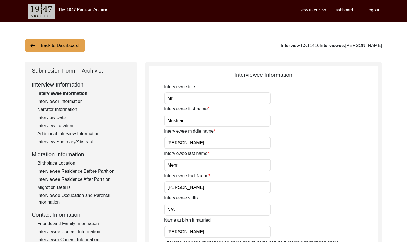
click at [95, 70] on div "Archivist" at bounding box center [92, 71] width 21 height 9
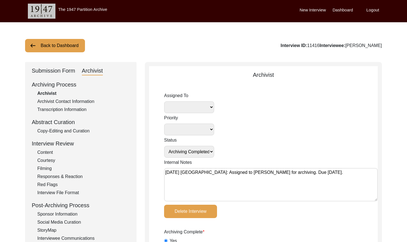
click at [64, 49] on button "Back to Dashboard" at bounding box center [55, 45] width 60 height 13
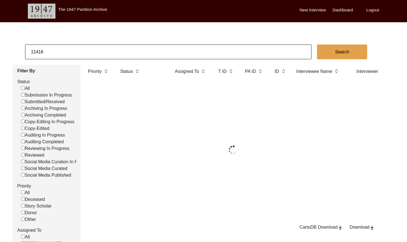
click at [95, 54] on input "11416" at bounding box center [168, 52] width 286 height 15
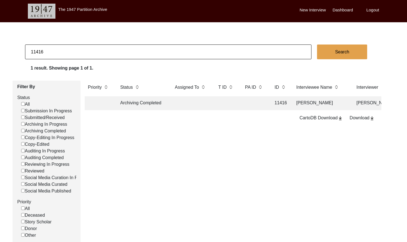
paste input "25"
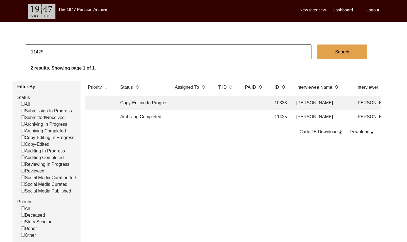
click at [236, 118] on td at bounding box center [226, 117] width 22 height 14
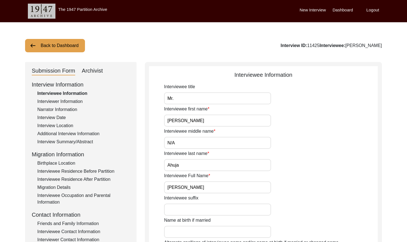
click at [100, 70] on div "Archivist" at bounding box center [92, 71] width 21 height 9
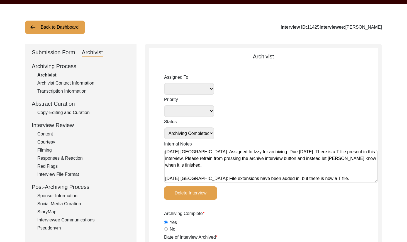
scroll to position [42, 0]
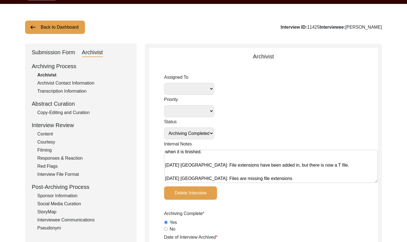
click at [72, 31] on button "Back to Dashboard" at bounding box center [55, 27] width 60 height 13
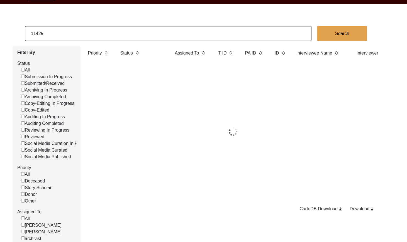
click at [88, 32] on input "11425" at bounding box center [168, 33] width 286 height 15
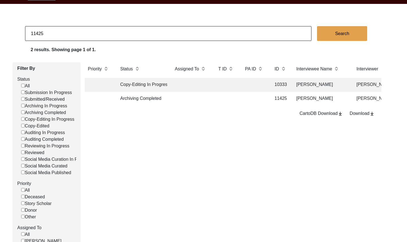
click at [88, 32] on input "11425" at bounding box center [168, 33] width 286 height 15
paste input "6"
click at [235, 97] on td at bounding box center [226, 99] width 22 height 14
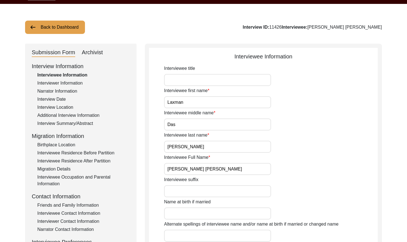
drag, startPoint x: 89, startPoint y: 51, endPoint x: 91, endPoint y: 53, distance: 3.1
click at [89, 51] on div "Archivist" at bounding box center [92, 52] width 21 height 9
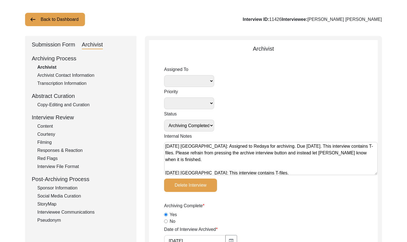
scroll to position [27, 0]
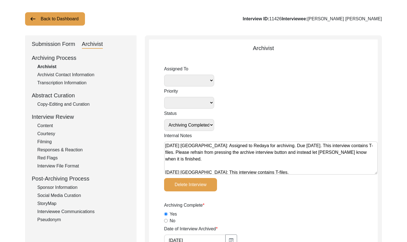
click at [165, 146] on textarea "[DATE] [GEOGRAPHIC_DATA]: Assigned to Redaya for archiving. Due [DATE]. This in…" at bounding box center [271, 157] width 214 height 33
paste textarea "[DATE] Victoria: Assigned to Brianna to audit. Due [DATE]."
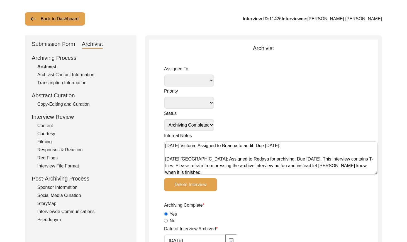
click at [194, 81] on select "[PERSON_NAME] [PERSON_NAME] archivist [PERSON_NAME] [PERSON_NAME] [PERSON_NAME]" at bounding box center [189, 81] width 50 height 12
click at [203, 124] on select "Submission In Progress Submitted/Received Archiving In Progress Archiving Compl…" at bounding box center [189, 125] width 50 height 12
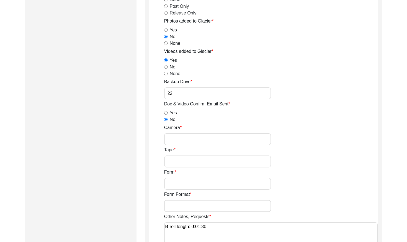
scroll to position [971, 0]
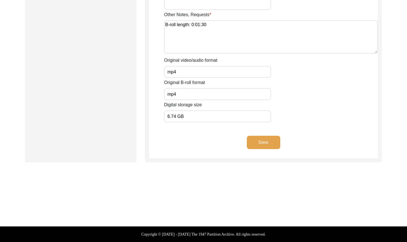
click at [274, 145] on button "Save" at bounding box center [263, 142] width 33 height 13
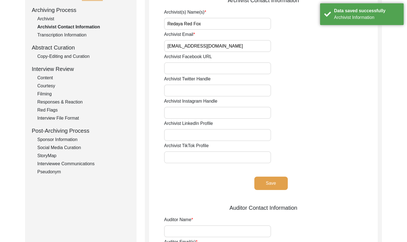
scroll to position [0, 0]
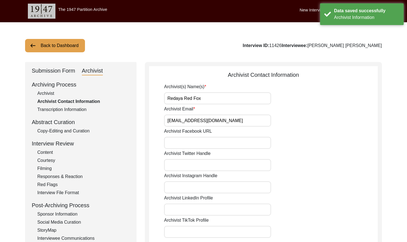
click at [61, 44] on button "Back to Dashboard" at bounding box center [55, 45] width 60 height 13
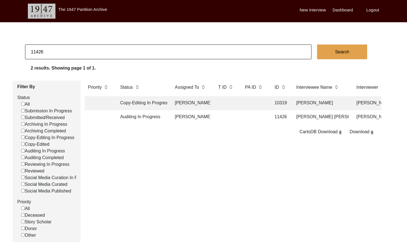
click at [110, 51] on input "11426" at bounding box center [168, 52] width 286 height 15
paste input "5"
click at [215, 117] on td at bounding box center [226, 117] width 22 height 14
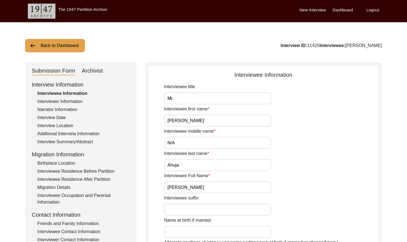
drag, startPoint x: 91, startPoint y: 72, endPoint x: 138, endPoint y: 90, distance: 50.6
click at [91, 72] on div "Archivist" at bounding box center [92, 71] width 21 height 9
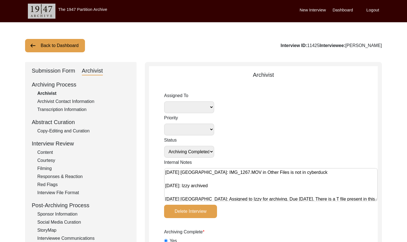
click at [166, 171] on textarea "[DATE] [GEOGRAPHIC_DATA]: IMG_1267.MOV in Other Files is not in cyberduck [DATE…" at bounding box center [271, 184] width 214 height 33
paste textarea "[DATE] Victoria: Assigned to Brianna to audit. Due [DATE]."
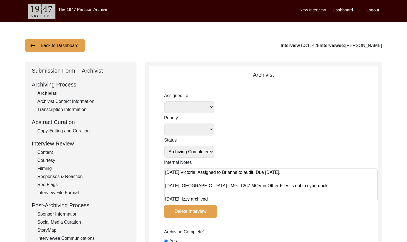
click at [197, 105] on select "[PERSON_NAME] [PERSON_NAME] archivist [PERSON_NAME] [PERSON_NAME] [PERSON_NAME]" at bounding box center [189, 107] width 50 height 12
click at [199, 152] on select "Submission In Progress Submitted/Received Archiving In Progress Archiving Compl…" at bounding box center [189, 152] width 50 height 12
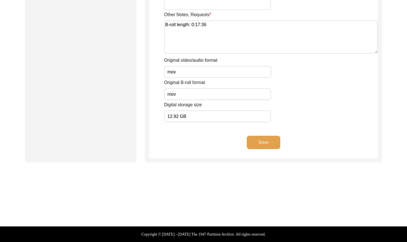
click at [270, 143] on button "Save" at bounding box center [263, 142] width 33 height 13
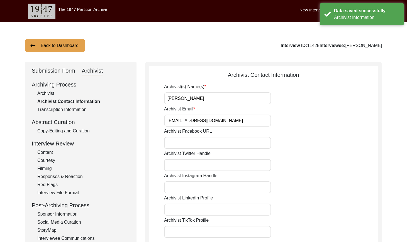
click at [31, 45] on img at bounding box center [33, 45] width 7 height 7
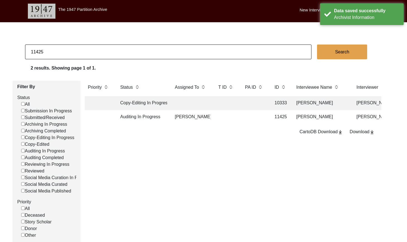
scroll to position [2, 0]
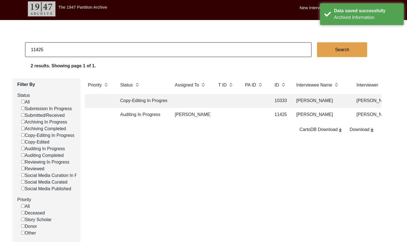
click at [96, 53] on input "11425" at bounding box center [168, 49] width 286 height 15
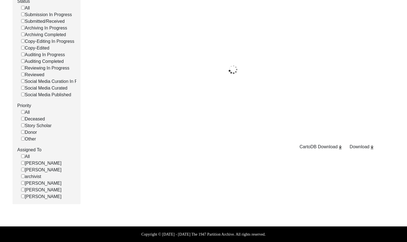
scroll to position [85, 0]
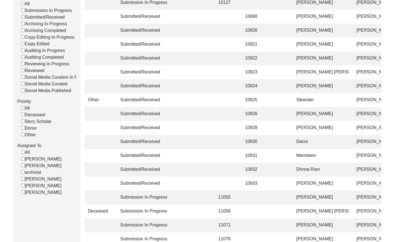
click at [23, 167] on input "[PERSON_NAME]" at bounding box center [23, 166] width 4 height 4
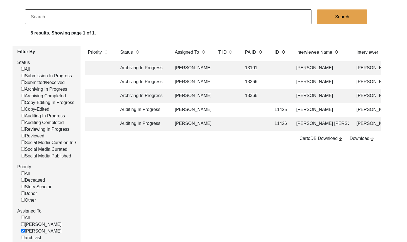
scroll to position [36, 0]
